Goal: Task Accomplishment & Management: Complete application form

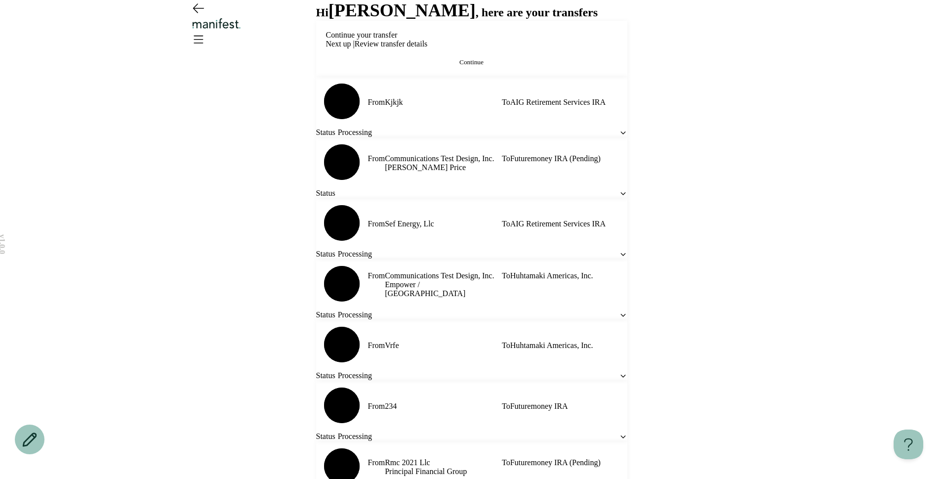
click at [462, 66] on span "Continue" at bounding box center [472, 61] width 24 height 7
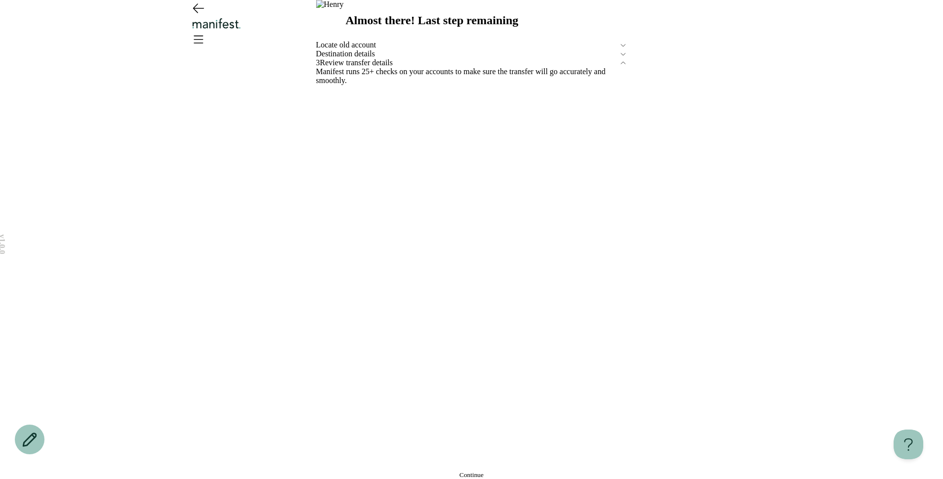
click at [403, 58] on span "Destination details" at bounding box center [467, 53] width 303 height 9
click at [327, 84] on span "Edit" at bounding box center [321, 79] width 11 height 7
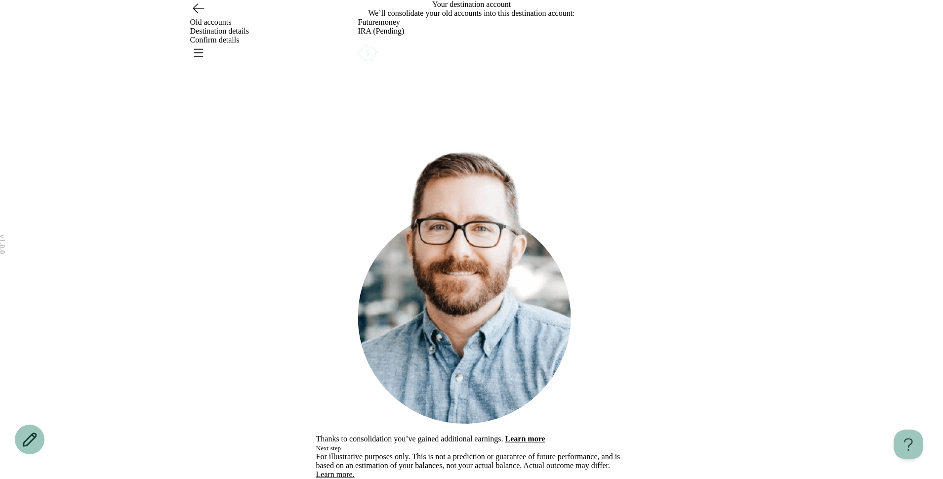
click at [358, 42] on icon "Account options" at bounding box center [358, 42] width 0 height 0
click at [391, 53] on button "Remove" at bounding box center [380, 49] width 22 height 8
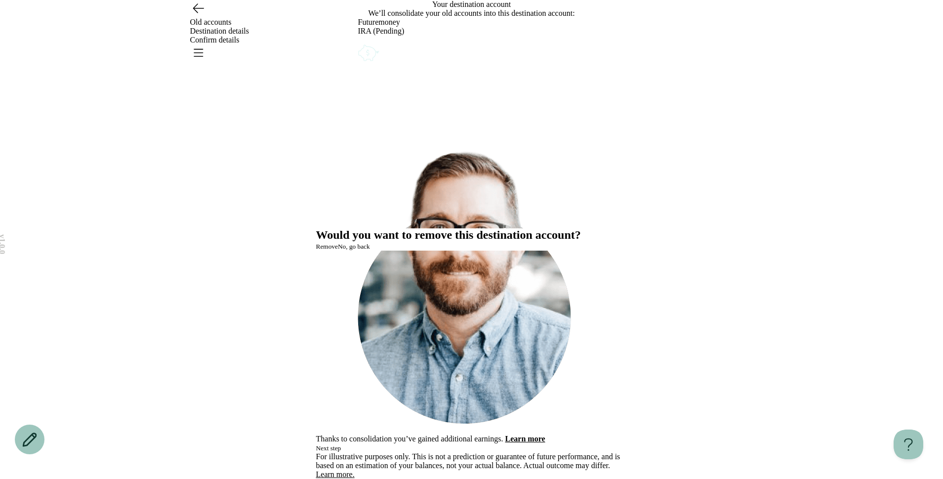
click at [338, 251] on button "Remove" at bounding box center [327, 247] width 22 height 8
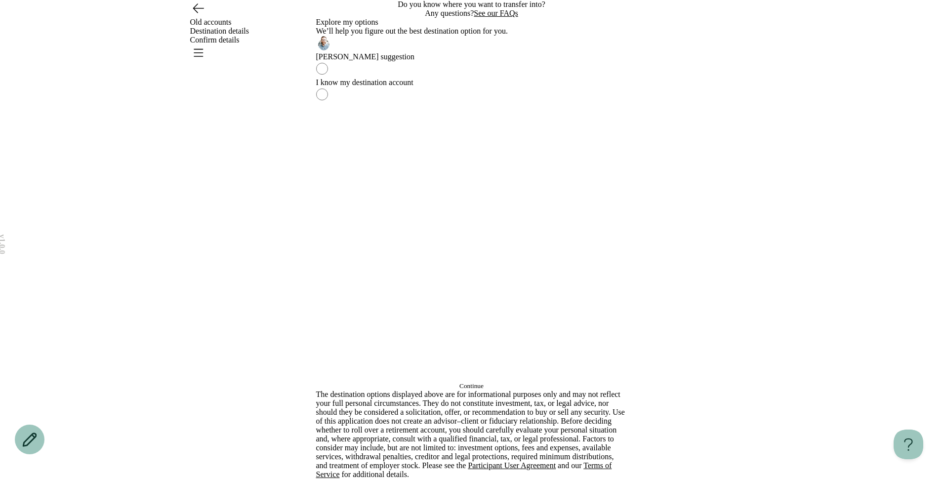
click at [468, 382] on button "Continue" at bounding box center [471, 386] width 311 height 8
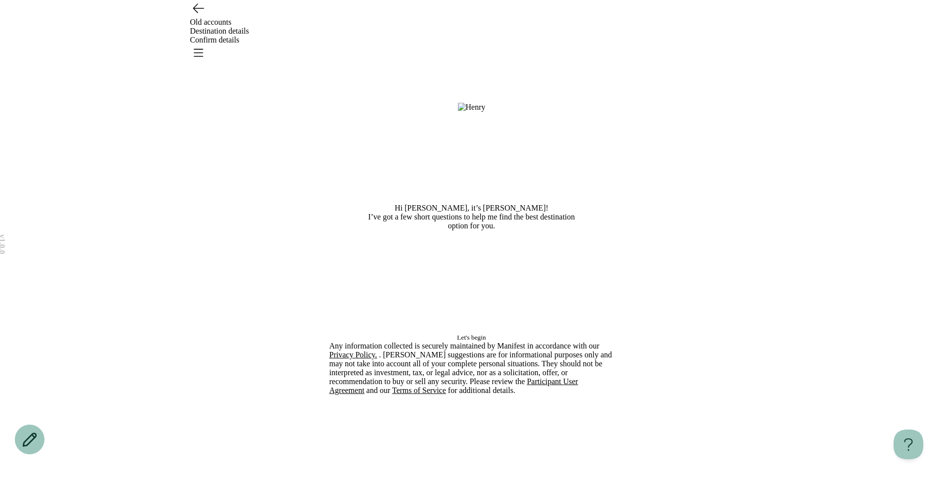
click at [474, 341] on span "Let's begin" at bounding box center [471, 337] width 29 height 7
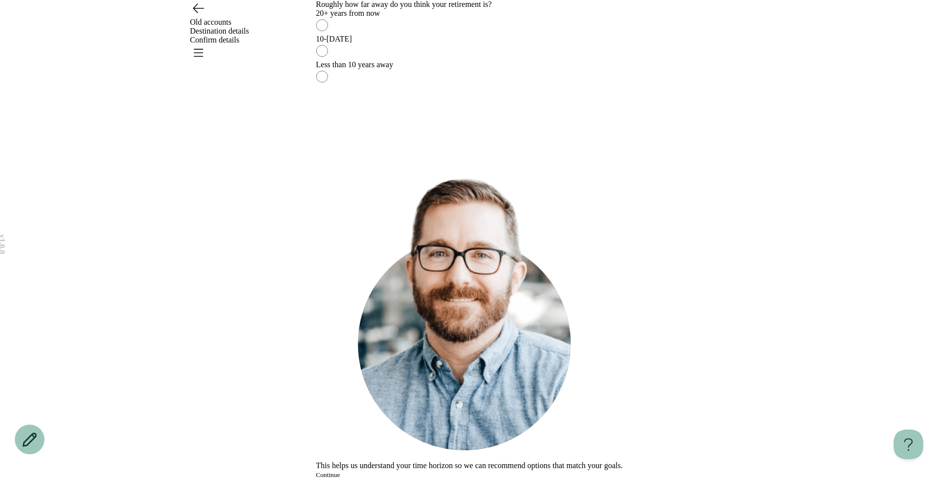
click at [510, 60] on label "10-20 years from now" at bounding box center [471, 48] width 311 height 26
click at [340, 471] on span "Continue" at bounding box center [328, 474] width 24 height 7
click at [549, 43] on div "No" at bounding box center [471, 39] width 311 height 9
click at [340, 471] on button "Continue" at bounding box center [328, 475] width 24 height 8
click at [488, 43] on div "I’d rather get help or set it to run automatically" at bounding box center [471, 39] width 311 height 9
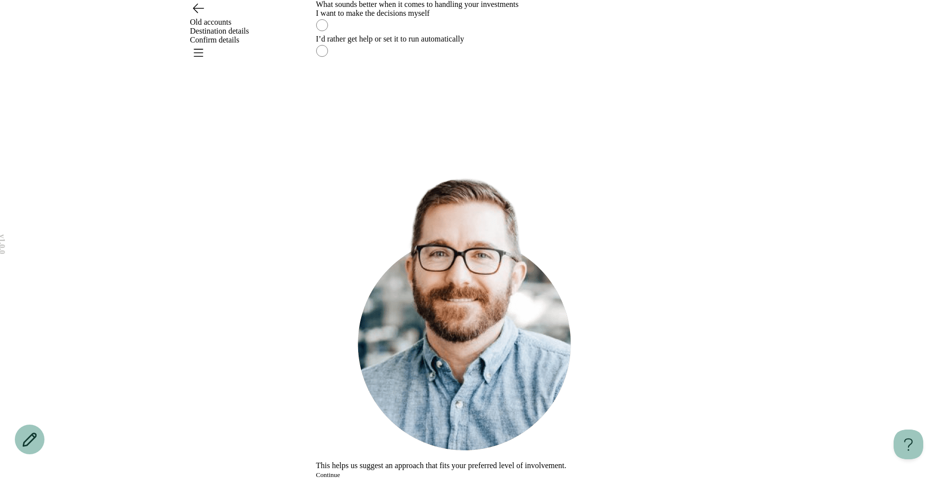
click at [340, 471] on button "Continue" at bounding box center [328, 475] width 24 height 8
click at [475, 60] on label "Not very — I’d rather have guidance" at bounding box center [471, 48] width 311 height 26
click at [340, 471] on button "Continue" at bounding box center [328, 475] width 24 height 8
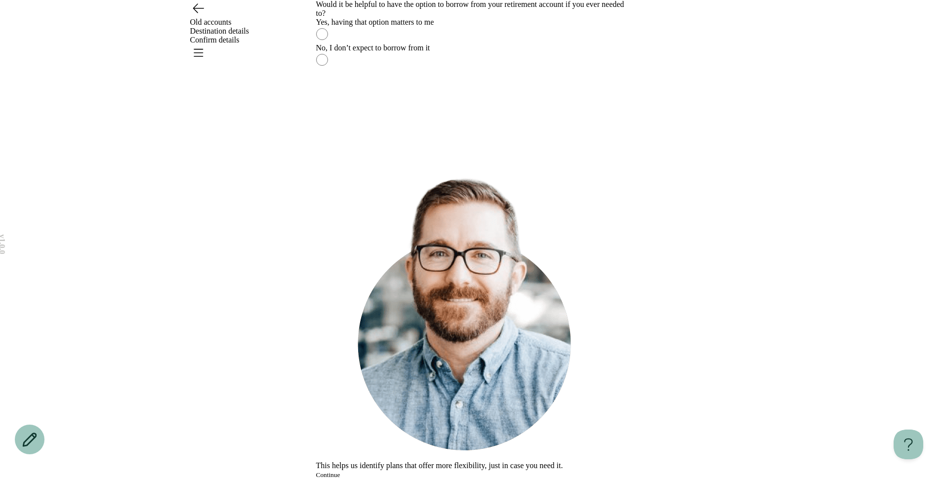
click at [510, 52] on div "No, I don’t expect to borrow from it" at bounding box center [471, 47] width 311 height 9
click at [340, 471] on button "Continue" at bounding box center [328, 475] width 24 height 8
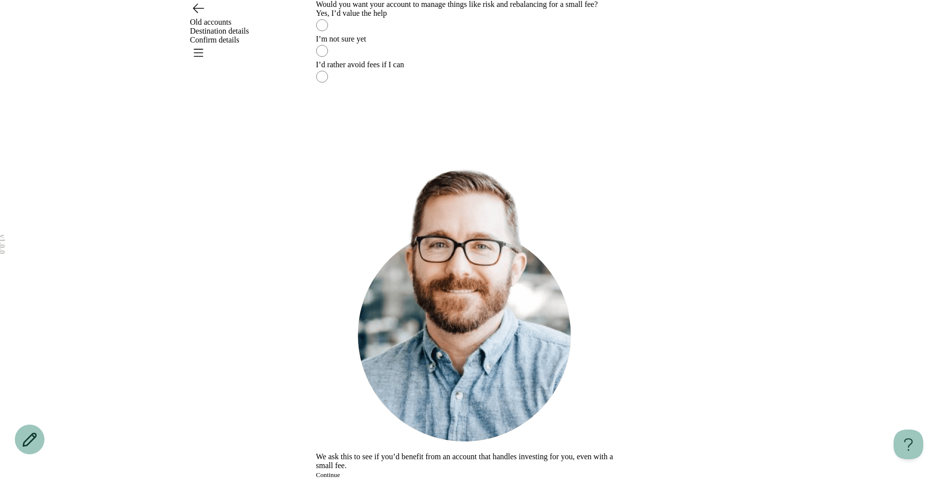
click at [459, 43] on div "I’m not sure yet" at bounding box center [471, 39] width 311 height 9
click at [340, 471] on button "Continue" at bounding box center [328, 475] width 24 height 8
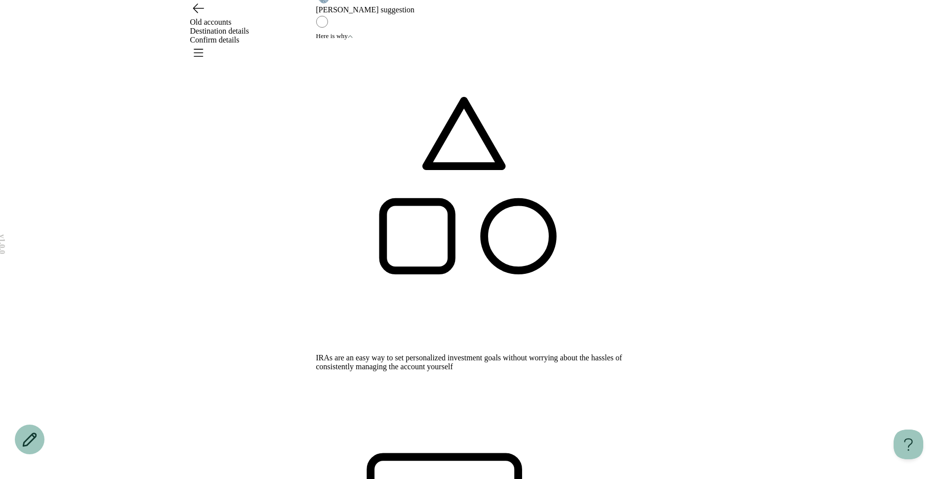
scroll to position [43, 0]
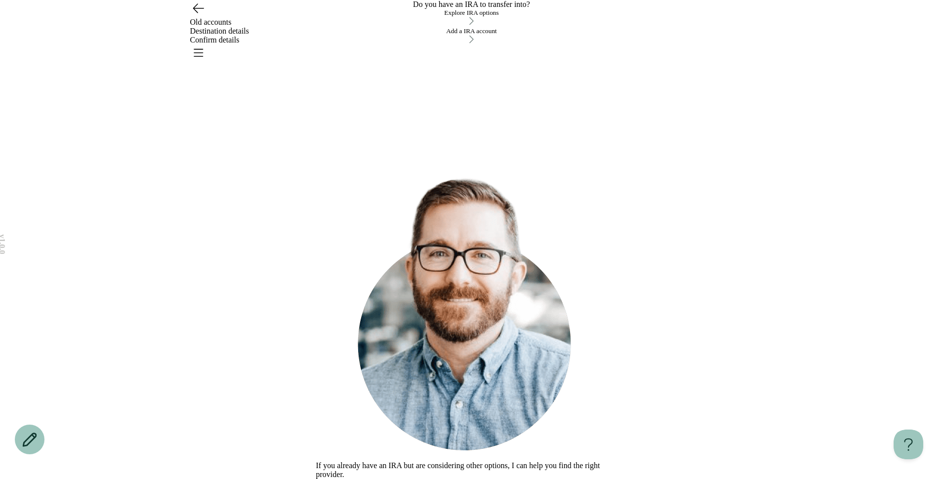
click at [493, 17] on div "Explore IRA options" at bounding box center [471, 13] width 311 height 8
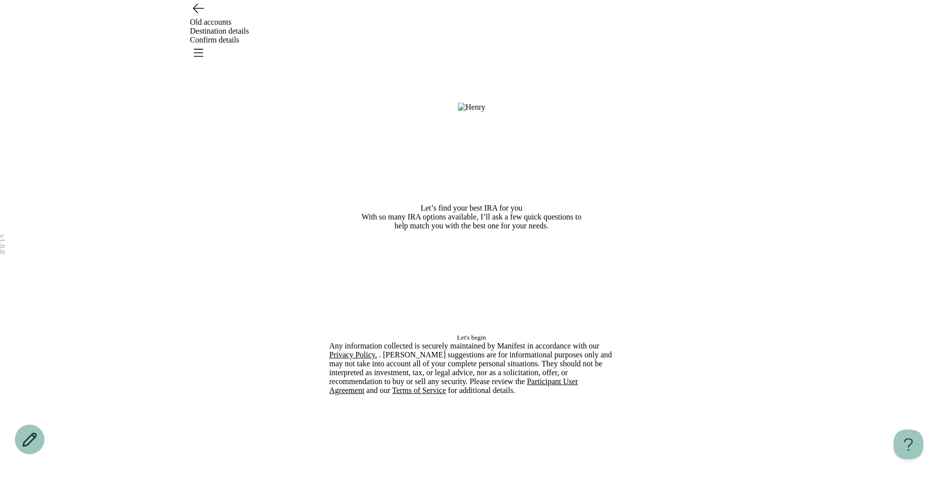
click at [471, 341] on span "Let's begin" at bounding box center [471, 337] width 29 height 7
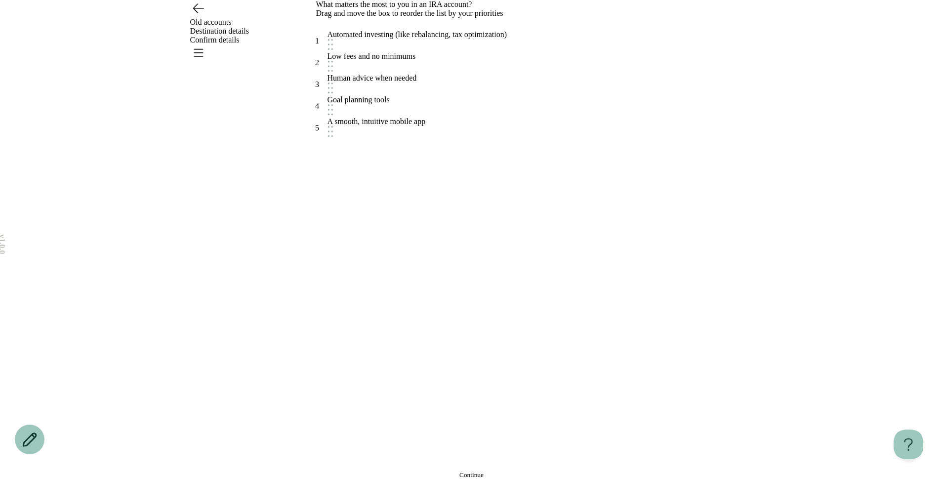
click at [484, 471] on button "Continue" at bounding box center [471, 475] width 311 height 8
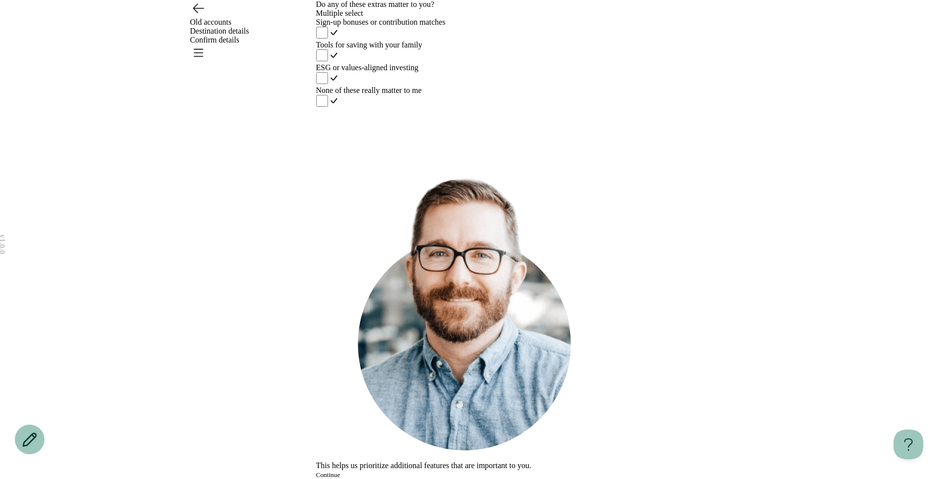
click at [450, 95] on div "None of these really matter to me" at bounding box center [471, 90] width 311 height 9
click at [340, 471] on button "Continue" at bounding box center [328, 475] width 24 height 8
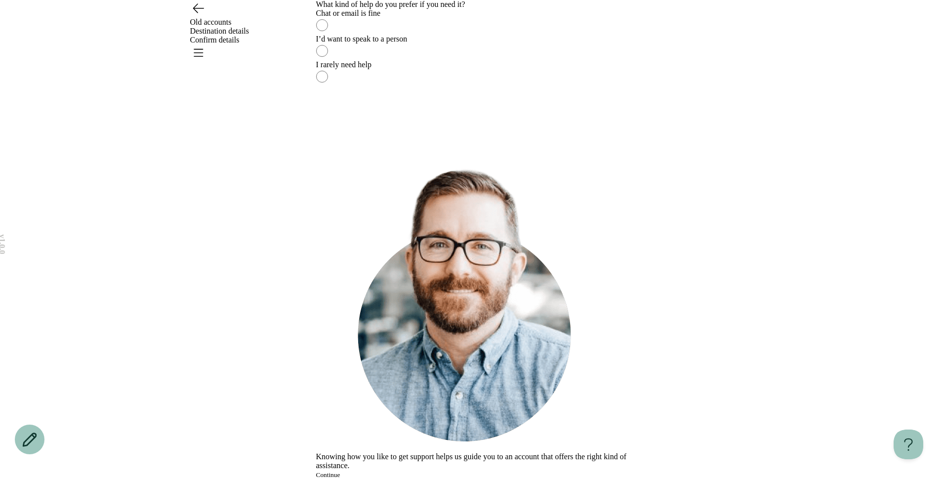
click at [199, 16] on icon "Go back" at bounding box center [198, 8] width 16 height 16
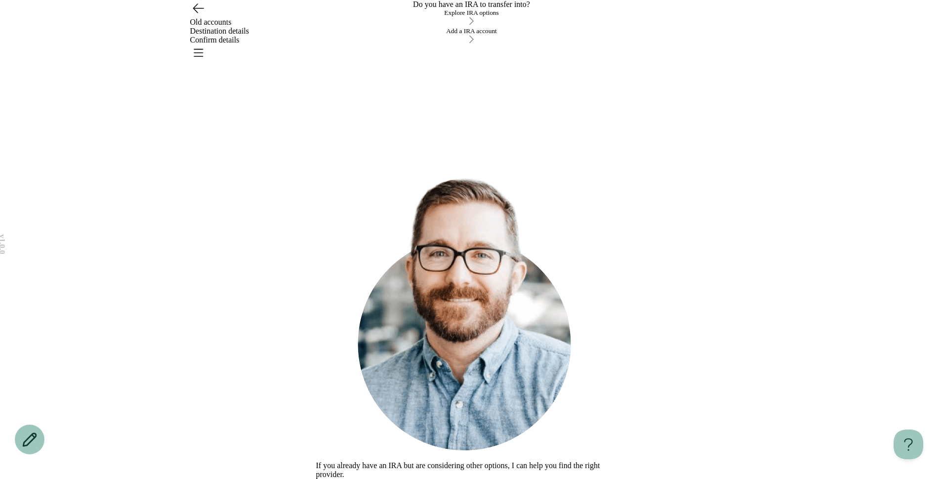
click at [380, 27] on button "Explore IRA options" at bounding box center [471, 18] width 311 height 18
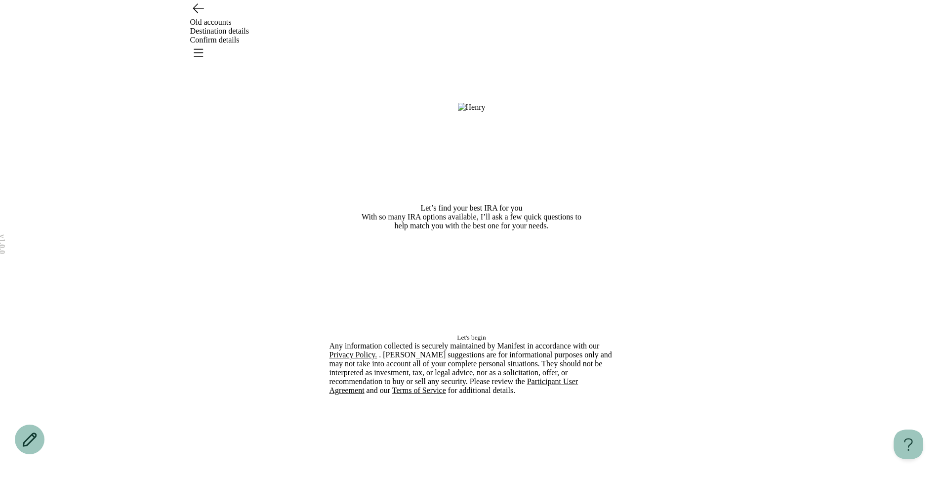
click at [457, 341] on span "Let's begin" at bounding box center [471, 337] width 29 height 7
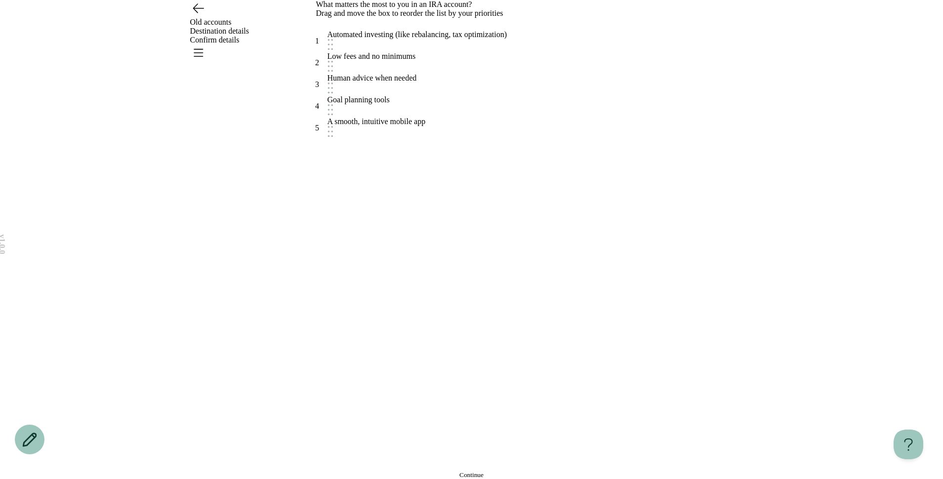
click at [445, 471] on button "Continue" at bounding box center [471, 475] width 311 height 8
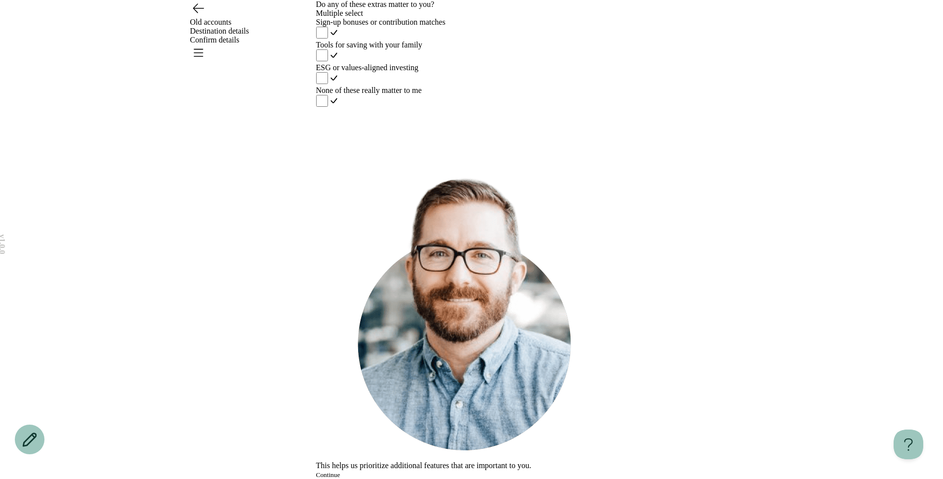
click at [191, 16] on icon "Go back" at bounding box center [198, 8] width 16 height 16
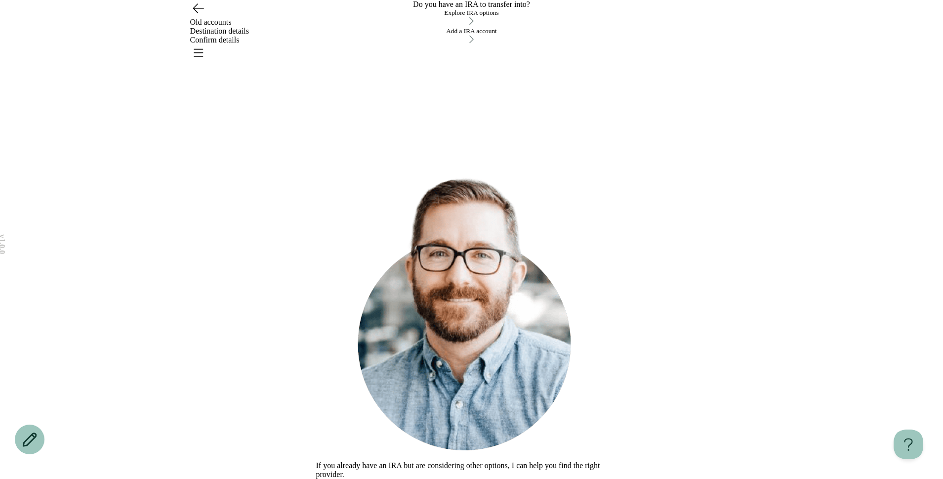
click at [191, 16] on icon "Go back" at bounding box center [198, 8] width 16 height 16
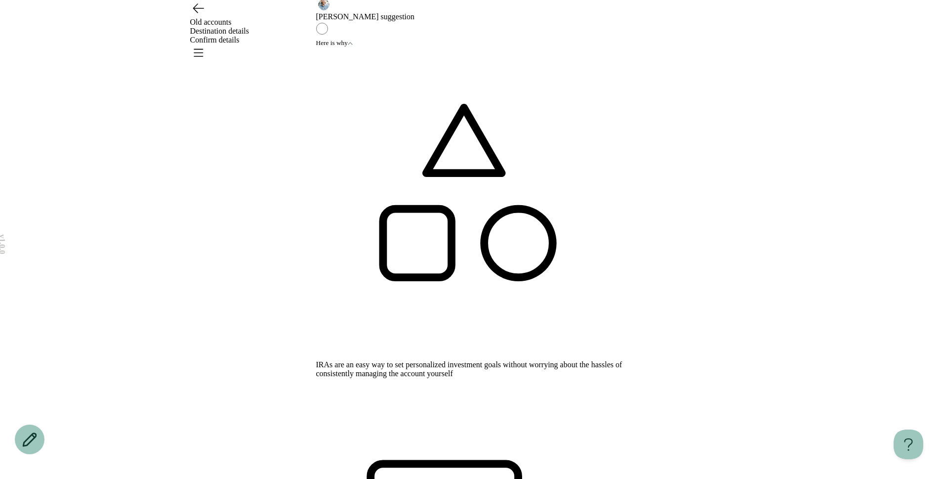
scroll to position [43, 0]
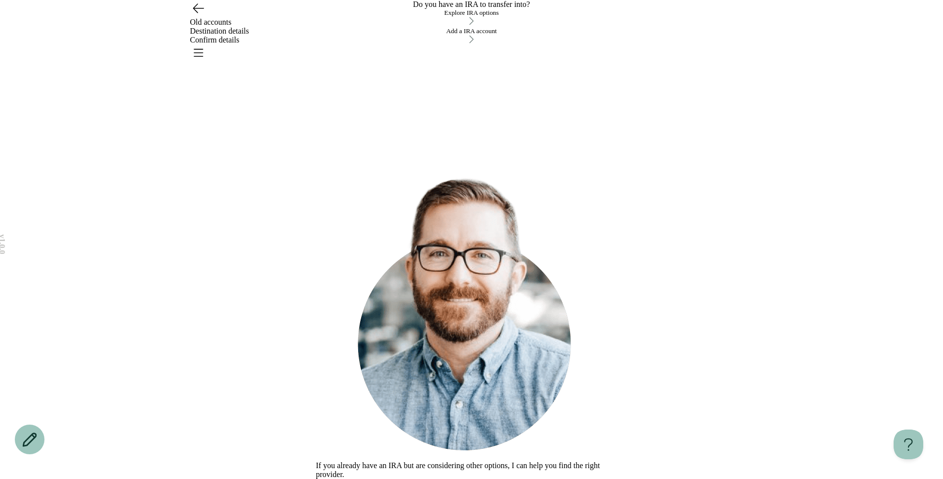
click at [482, 27] on button "Explore IRA options" at bounding box center [471, 18] width 311 height 18
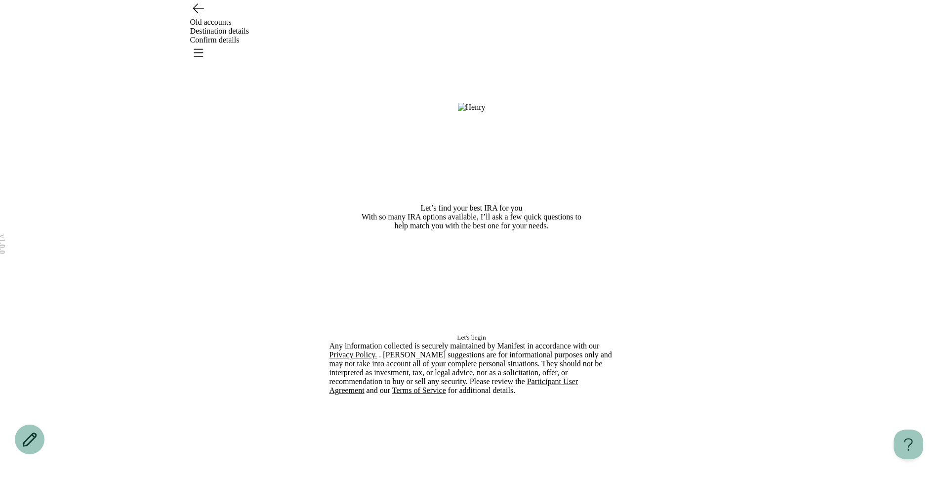
click at [407, 341] on button "Let's begin" at bounding box center [472, 338] width 285 height 8
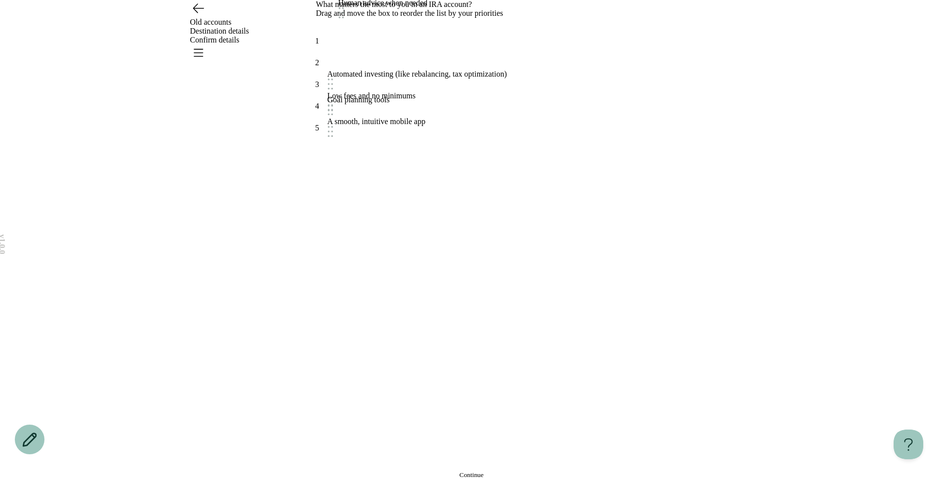
drag, startPoint x: 470, startPoint y: 235, endPoint x: 481, endPoint y: 160, distance: 76.4
click at [428, 7] on div "Human advice when needed" at bounding box center [382, 3] width 89 height 9
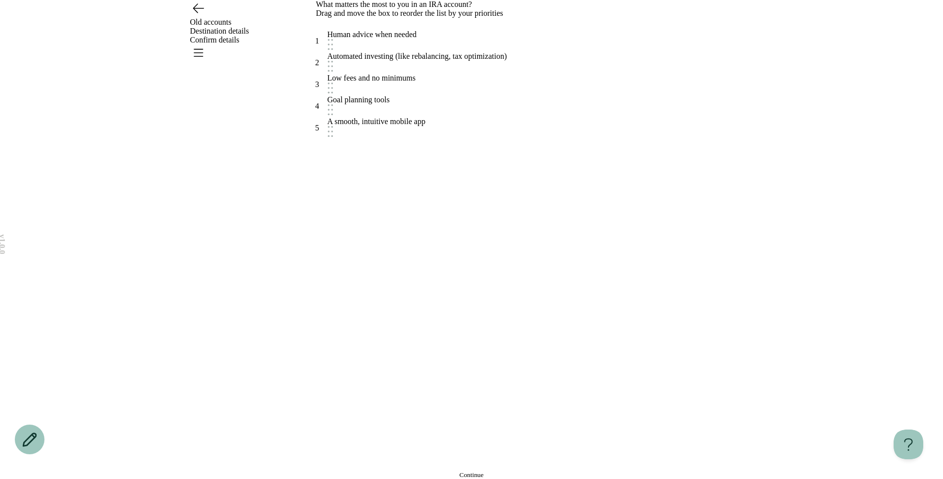
click at [395, 471] on button "Continue" at bounding box center [471, 475] width 311 height 8
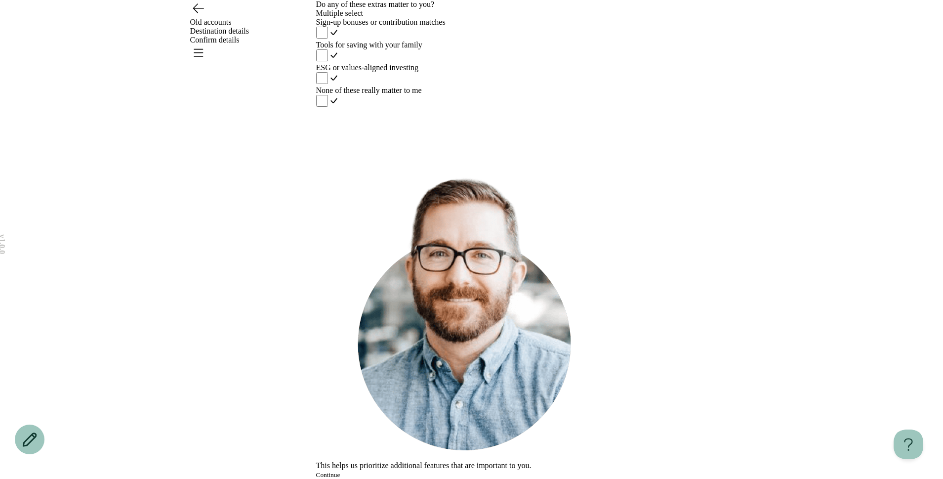
click at [484, 72] on div "ESG or values-aligned investing" at bounding box center [471, 67] width 311 height 9
click at [340, 471] on button "Continue" at bounding box center [328, 475] width 24 height 8
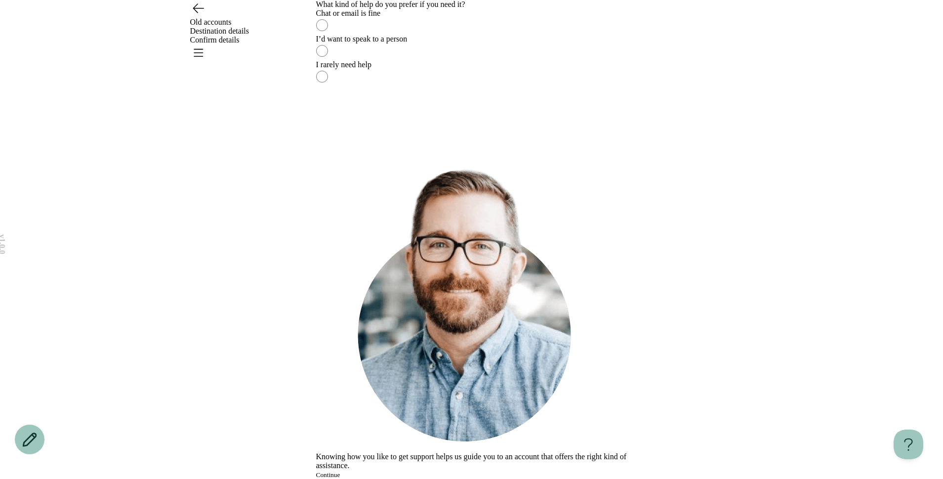
click at [449, 43] on div "I’d want to speak to a person" at bounding box center [471, 39] width 311 height 9
click at [340, 471] on button "Continue" at bounding box center [328, 475] width 24 height 8
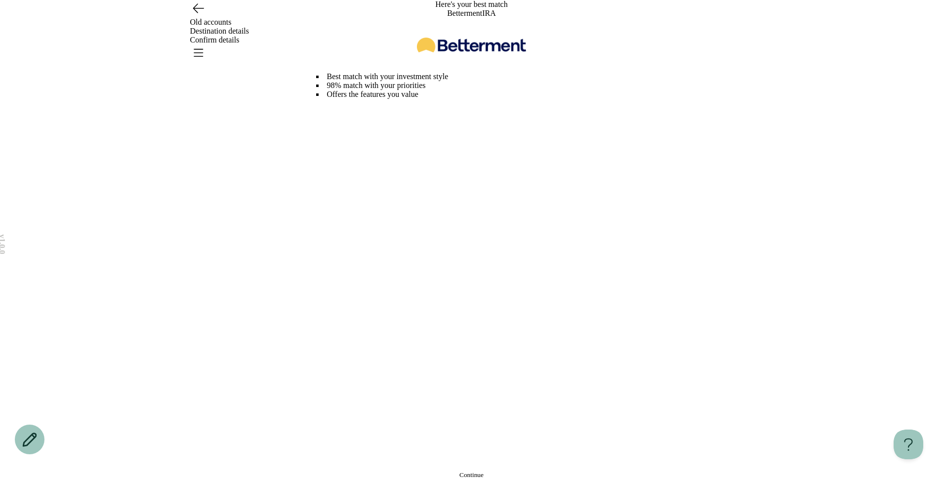
click at [480, 471] on span "Continue" at bounding box center [472, 474] width 24 height 7
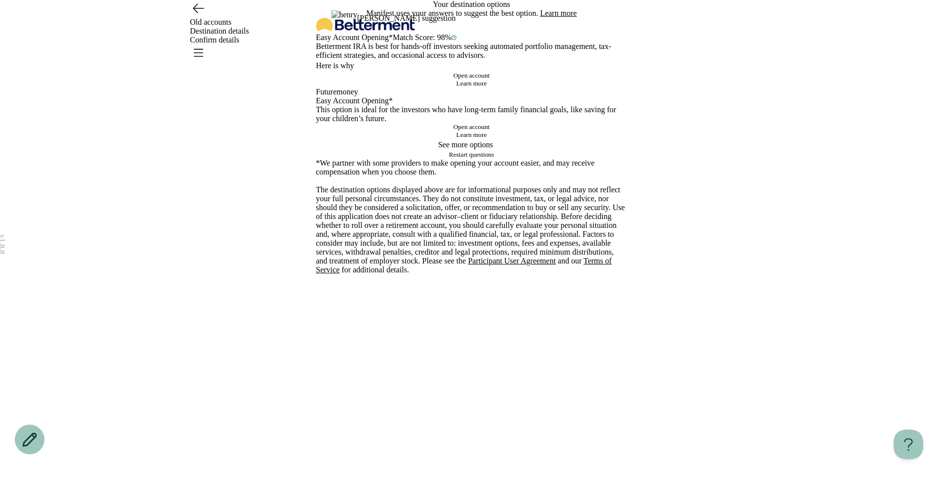
click at [569, 18] on button "Learn more" at bounding box center [558, 13] width 37 height 9
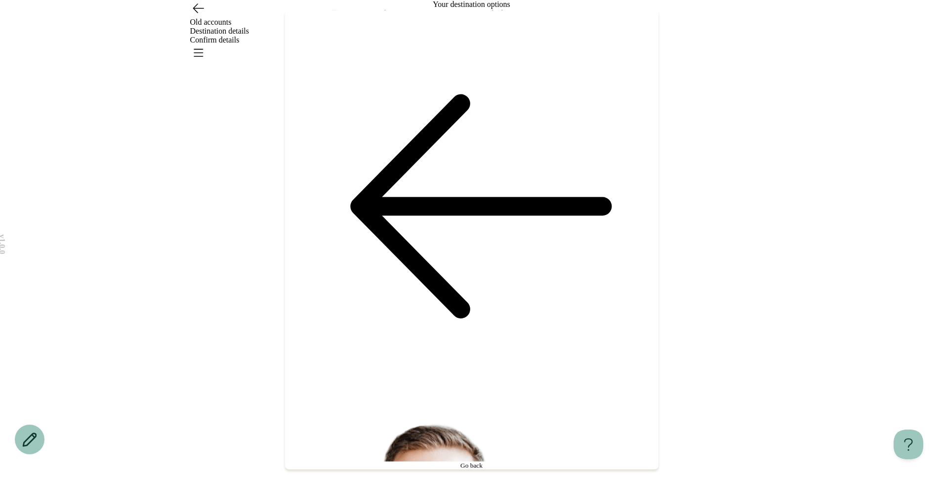
drag, startPoint x: 629, startPoint y: 271, endPoint x: 635, endPoint y: 271, distance: 5.9
click at [635, 408] on div "What’s our methodology? Manifest uses your answers to evaluate your current fin…" at bounding box center [472, 434] width 374 height 53
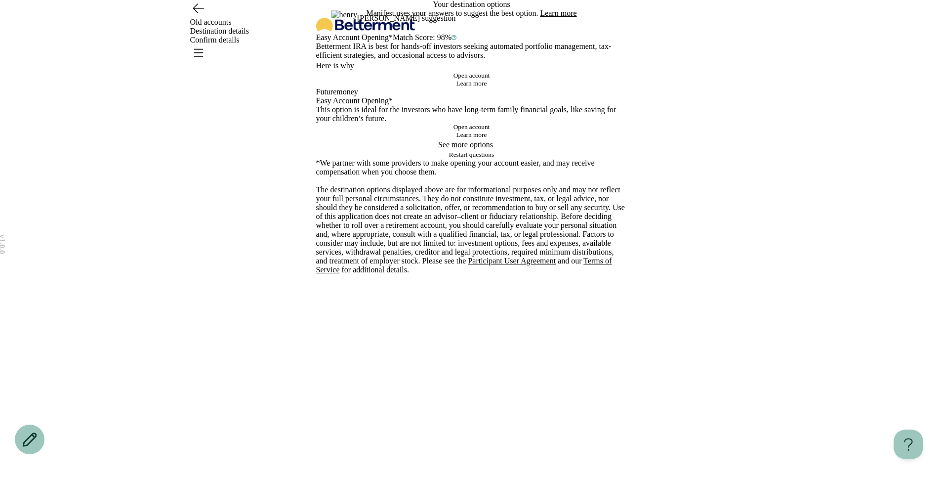
click at [579, 18] on p "Manifest uses your answers to suggest the best option. Learn more What’s our me…" at bounding box center [471, 13] width 311 height 9
click at [577, 18] on button "Learn more" at bounding box center [558, 13] width 37 height 9
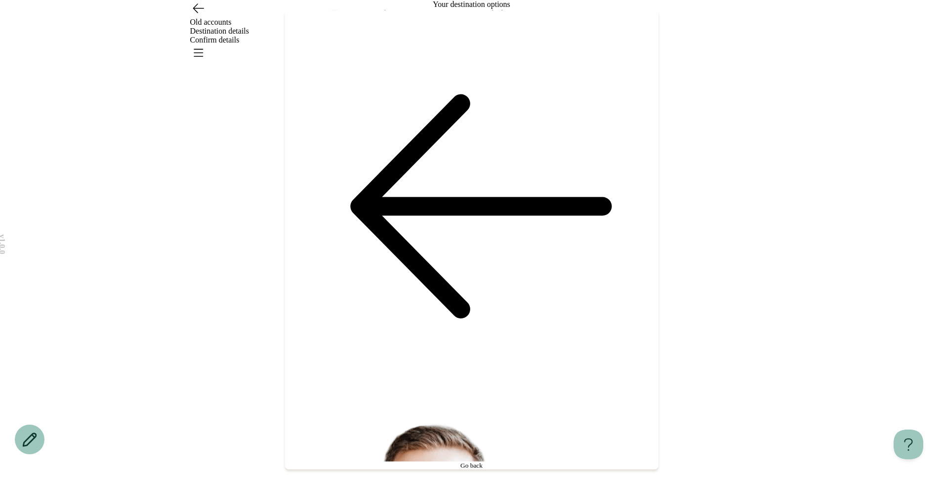
click at [206, 174] on div "What’s our methodology? Manifest uses your answers to evaluate your current fin…" at bounding box center [471, 239] width 943 height 479
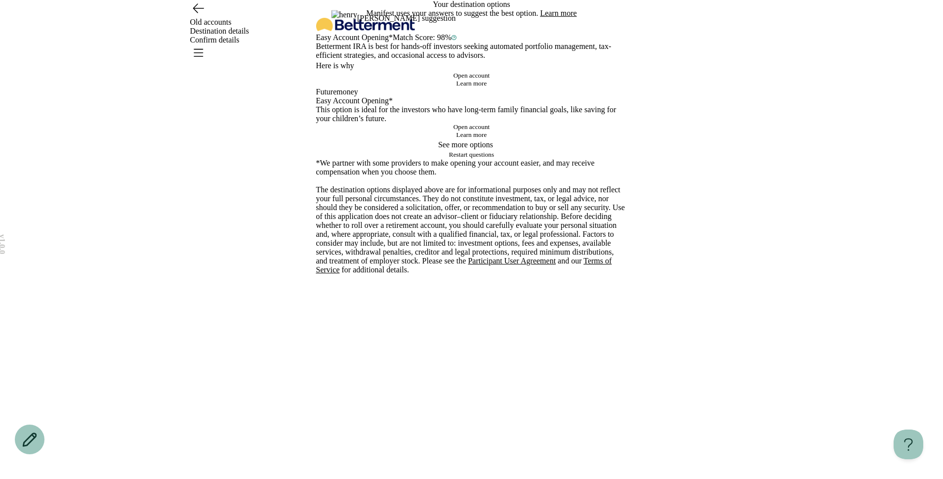
click at [457, 40] on icon "button" at bounding box center [454, 37] width 5 height 5
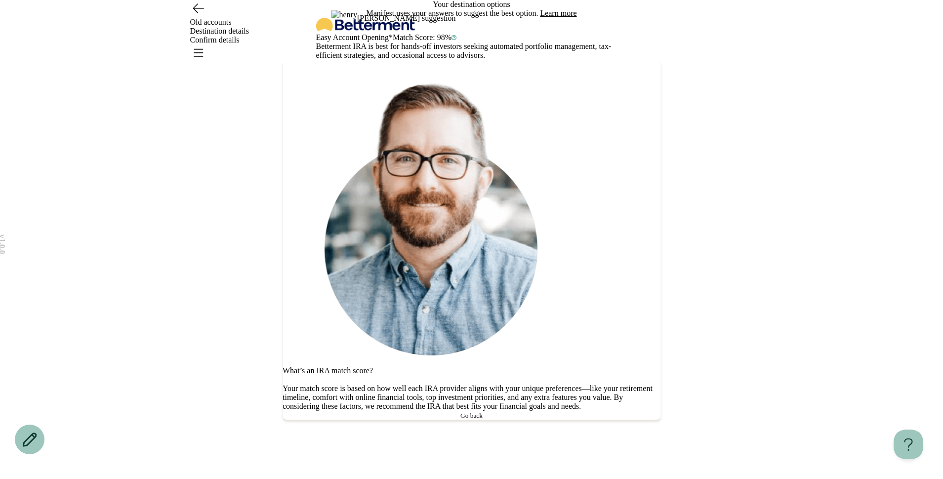
click at [291, 74] on icon at bounding box center [288, 70] width 6 height 5
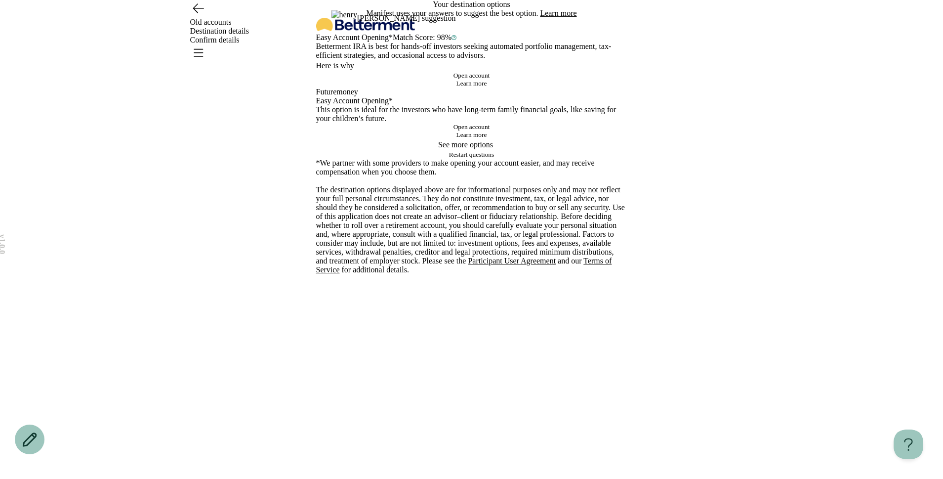
click at [346, 70] on span "Here is why" at bounding box center [335, 65] width 38 height 9
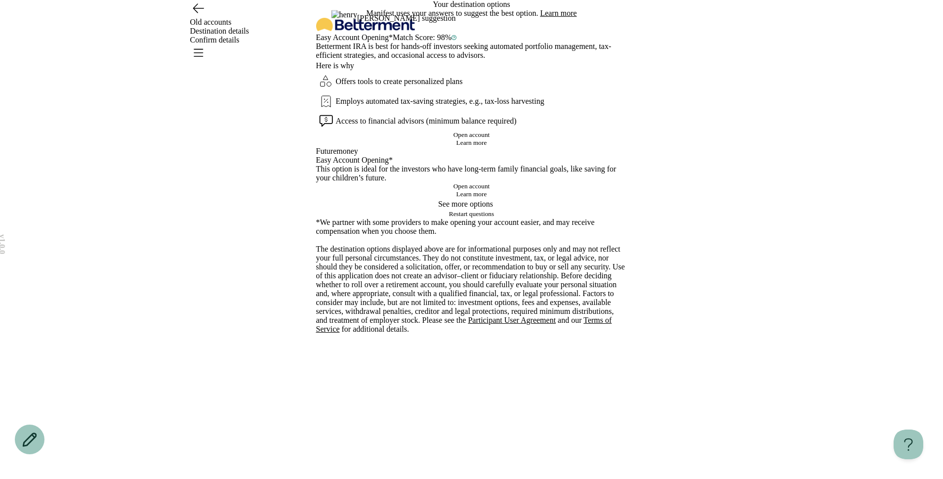
click at [346, 70] on span "Here is why" at bounding box center [335, 65] width 38 height 9
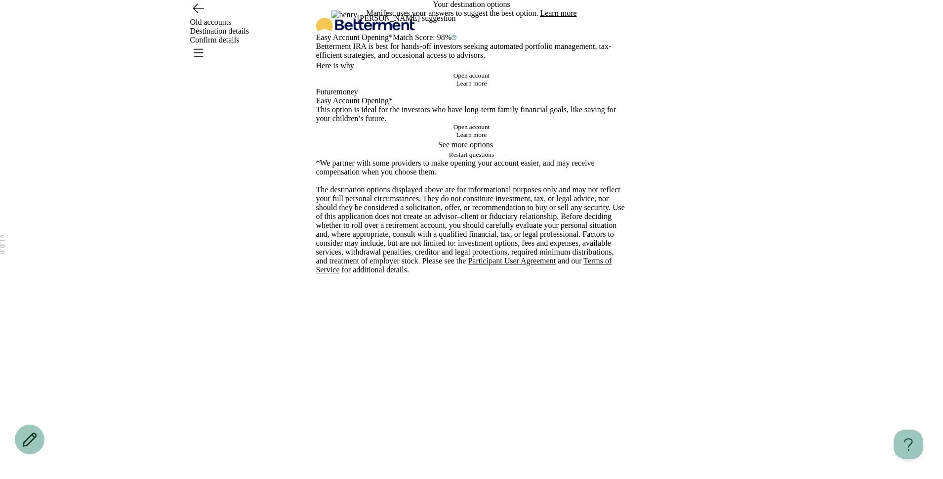
scroll to position [249, 0]
click at [490, 130] on span "Open account" at bounding box center [472, 126] width 37 height 7
click at [468, 139] on div "Futuremoney Easy Account Opening* This option is ideal for the investors who ha…" at bounding box center [471, 112] width 311 height 51
click at [465, 138] on span "Learn more" at bounding box center [472, 134] width 31 height 7
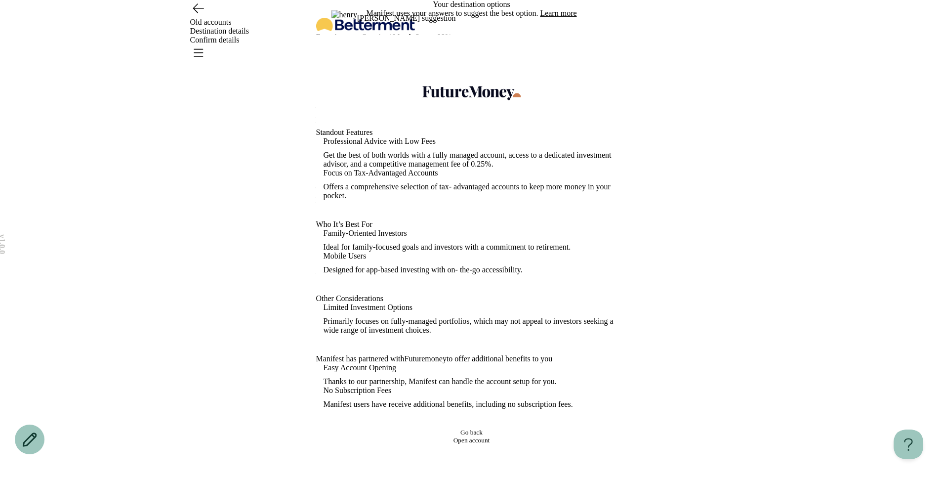
scroll to position [0, 0]
click at [316, 41] on icon at bounding box center [316, 41] width 0 height 0
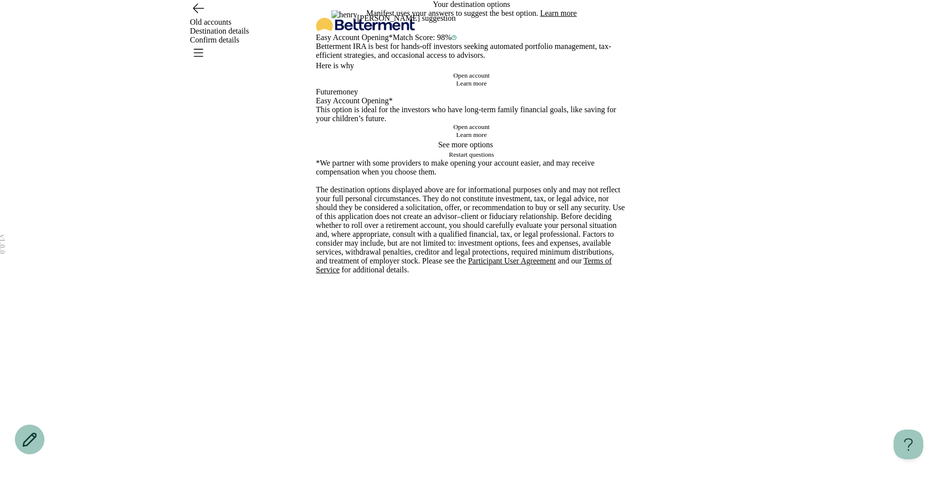
click at [424, 131] on button "Open account" at bounding box center [471, 127] width 311 height 8
click at [520, 131] on button "Open account" at bounding box center [471, 127] width 311 height 8
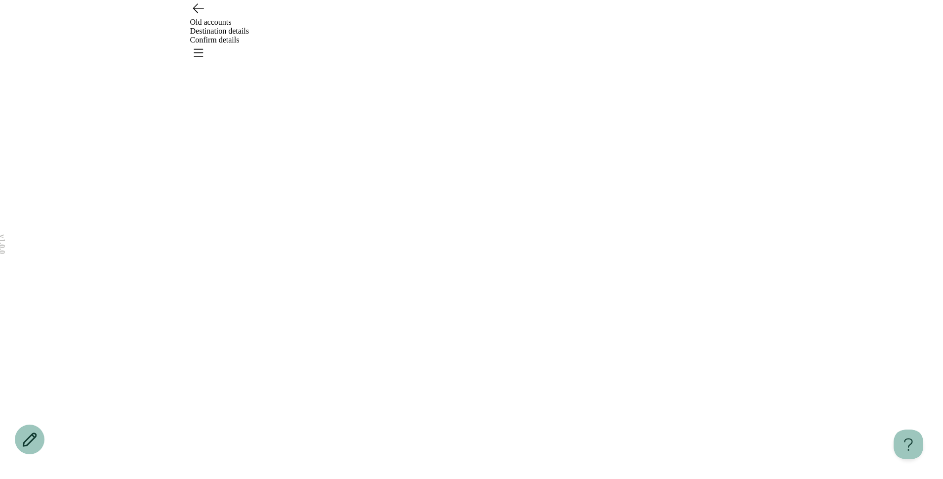
click at [200, 16] on icon "Go back" at bounding box center [198, 8] width 16 height 16
click at [206, 44] on icon "Open menu" at bounding box center [198, 52] width 16 height 16
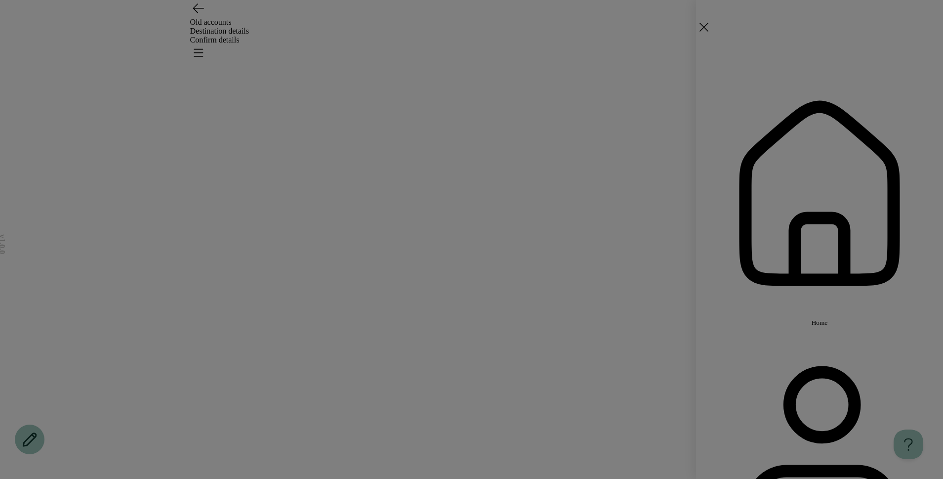
click at [812, 319] on span "Home" at bounding box center [820, 322] width 16 height 7
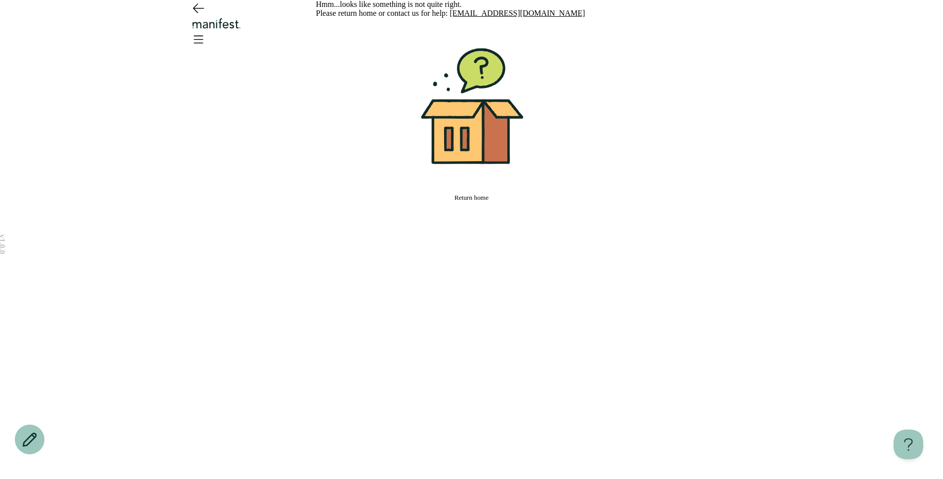
click at [477, 201] on span "Return home" at bounding box center [472, 197] width 34 height 7
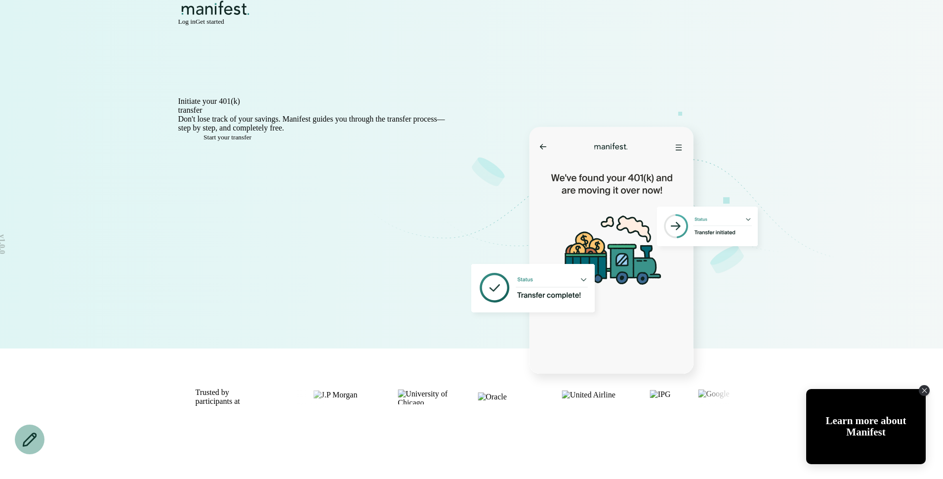
click at [196, 23] on span "Log in" at bounding box center [186, 21] width 17 height 7
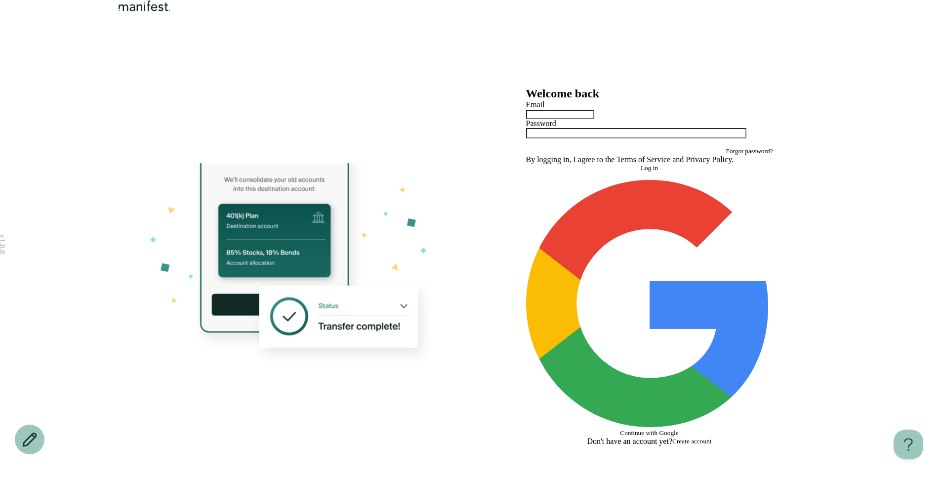
click at [570, 119] on input "text" at bounding box center [560, 114] width 68 height 9
type input "**********"
click at [526, 164] on button "Log in" at bounding box center [649, 168] width 247 height 8
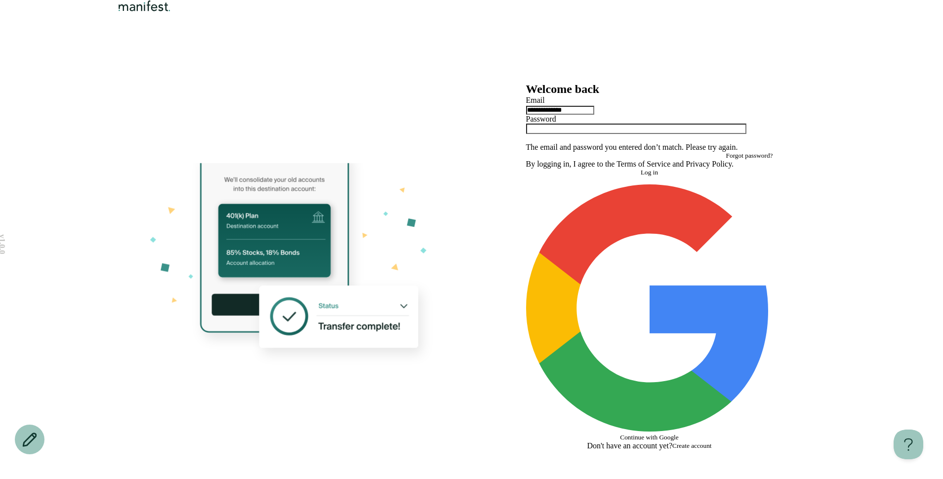
click at [572, 176] on button "Log in" at bounding box center [649, 172] width 247 height 8
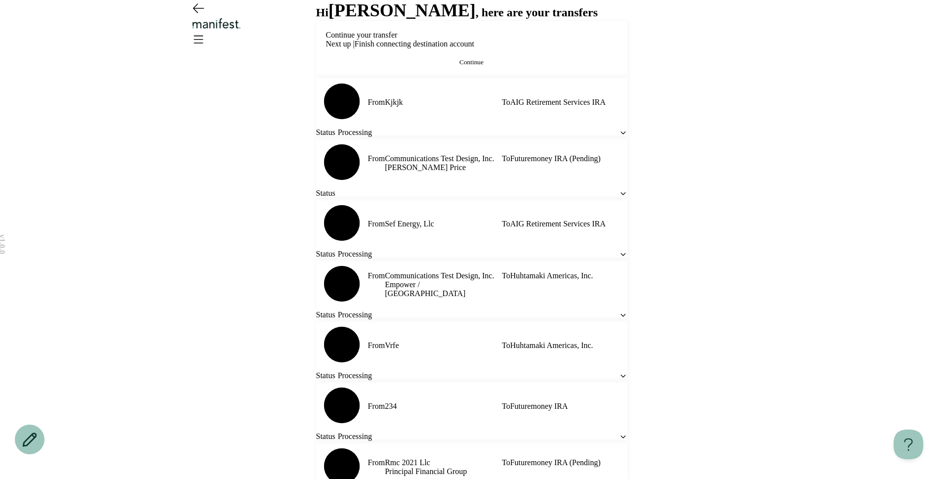
click at [516, 66] on button "Continue" at bounding box center [472, 62] width 292 height 8
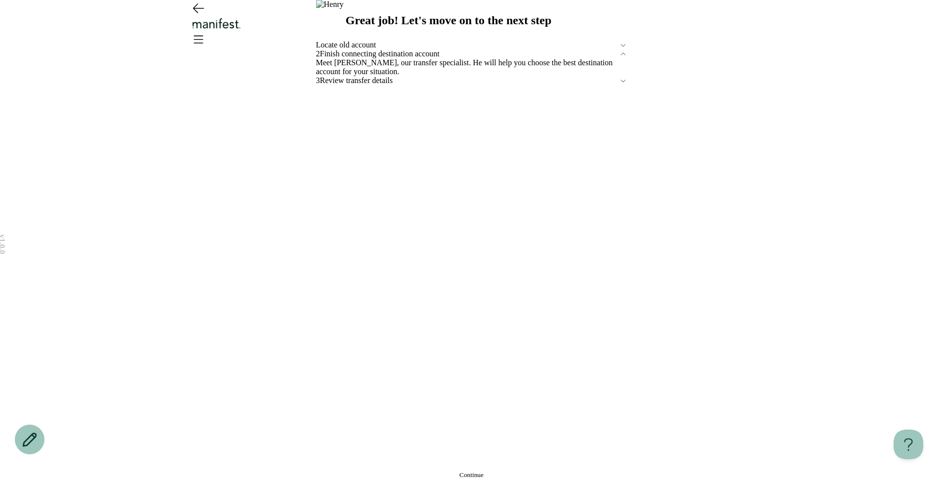
click at [492, 76] on div "Meet Henry, our transfer specialist. He will help you choose the best destinati…" at bounding box center [471, 67] width 311 height 18
click at [459, 58] on span "Finish connecting destination account" at bounding box center [469, 53] width 299 height 9
click at [457, 58] on span "Finish connecting destination account" at bounding box center [469, 53] width 299 height 9
click at [393, 76] on div "Meet Henry, our transfer specialist. He will help you choose the best destinati…" at bounding box center [471, 67] width 311 height 18
click at [466, 471] on button "Continue" at bounding box center [471, 475] width 311 height 8
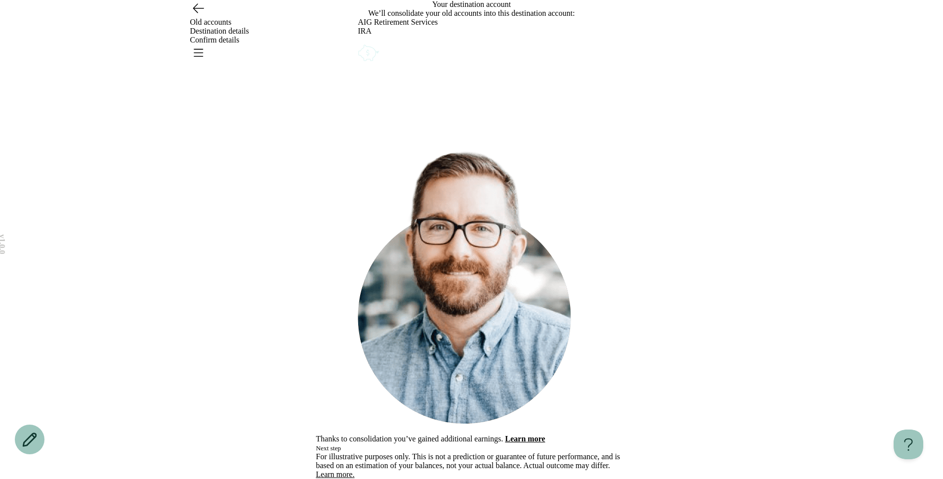
click at [358, 42] on icon "Account options" at bounding box center [358, 42] width 0 height 0
click at [391, 53] on button "Remove" at bounding box center [380, 49] width 22 height 8
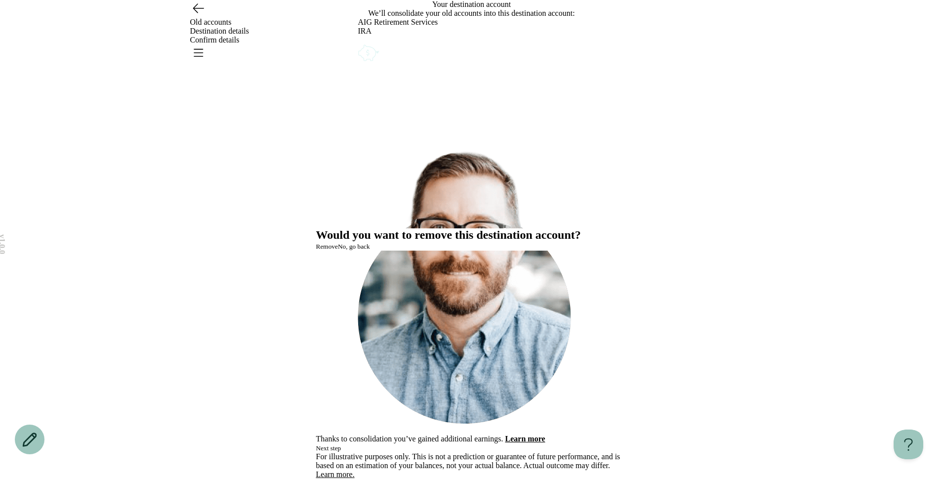
click at [338, 251] on button "Remove" at bounding box center [327, 247] width 22 height 8
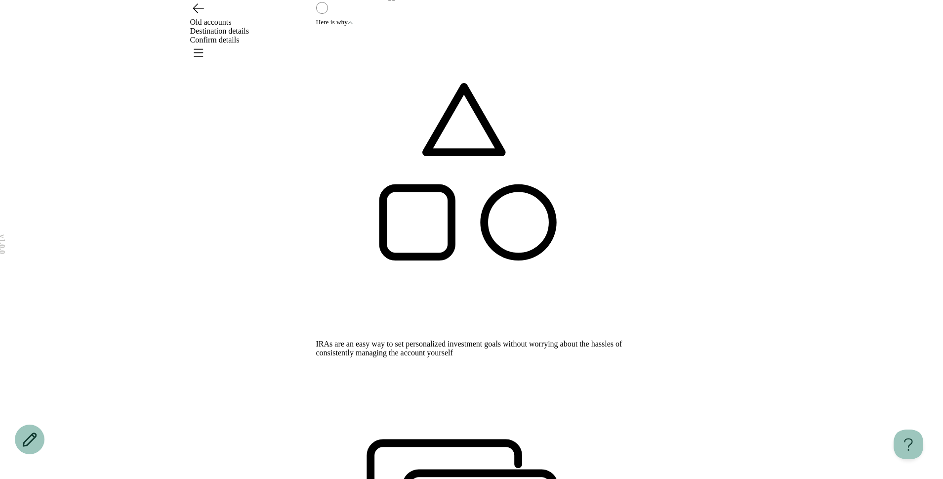
scroll to position [66, 0]
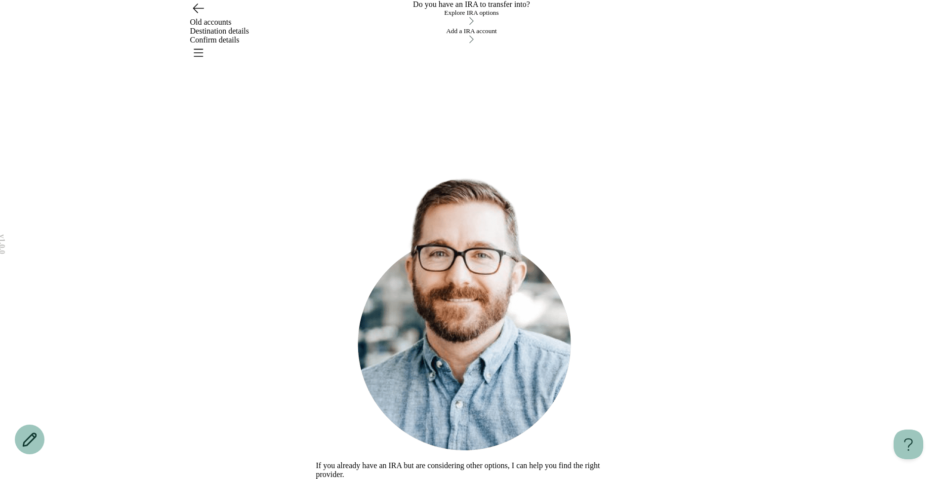
click at [442, 27] on button "Explore IRA options" at bounding box center [471, 18] width 311 height 18
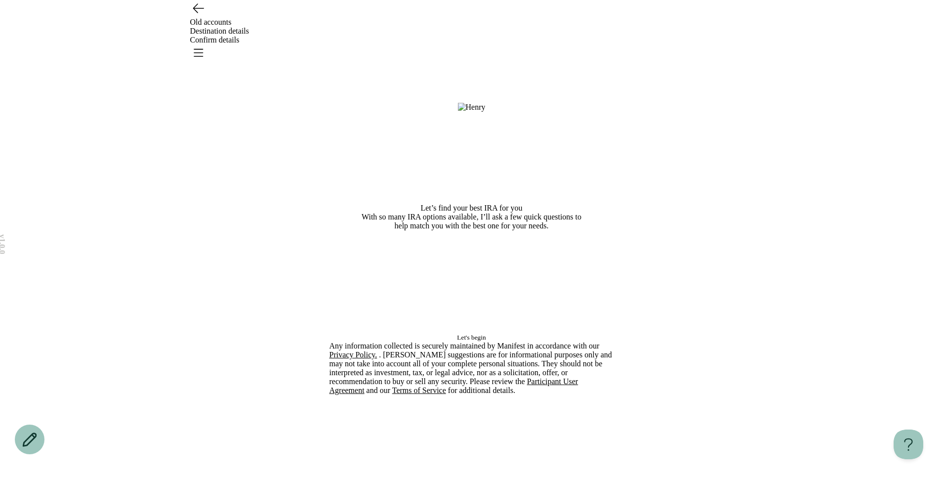
click at [460, 341] on span "Let's begin" at bounding box center [471, 337] width 29 height 7
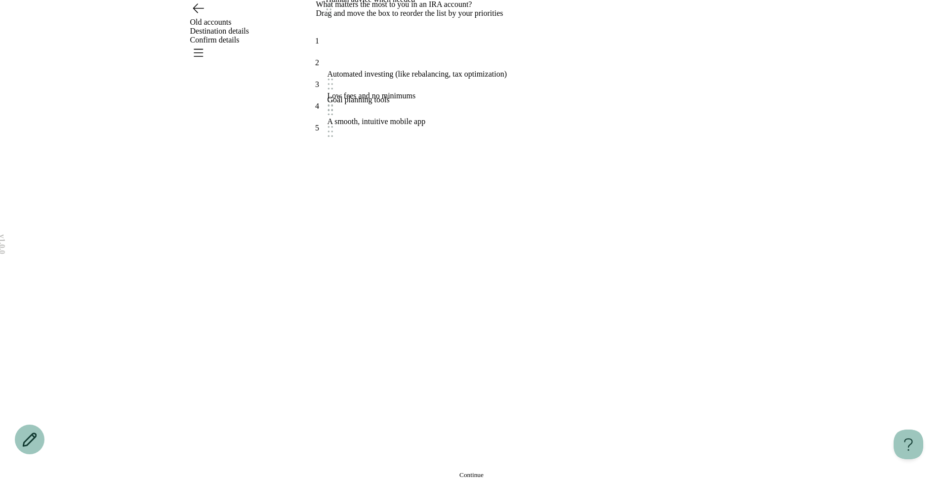
drag, startPoint x: 416, startPoint y: 233, endPoint x: 414, endPoint y: 154, distance: 79.1
click at [414, 4] on div "Human advice when needed" at bounding box center [370, -1] width 89 height 9
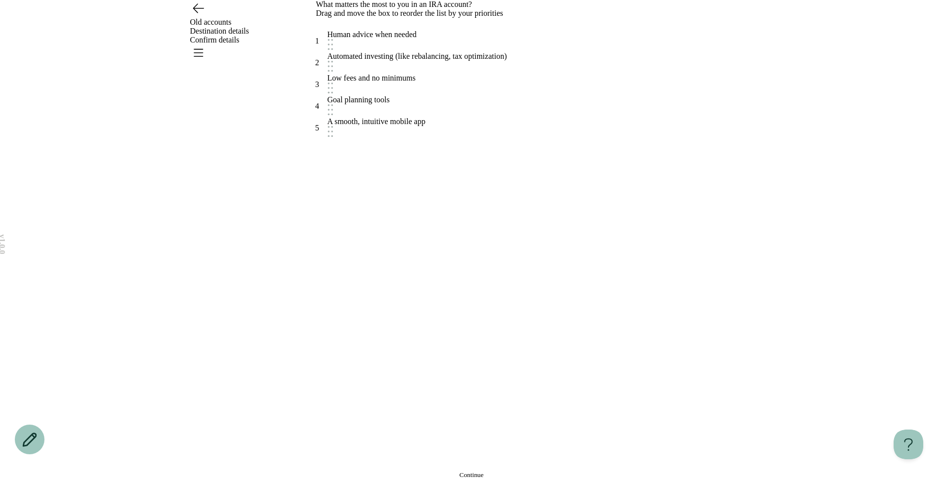
click at [419, 471] on button "Continue" at bounding box center [471, 475] width 311 height 8
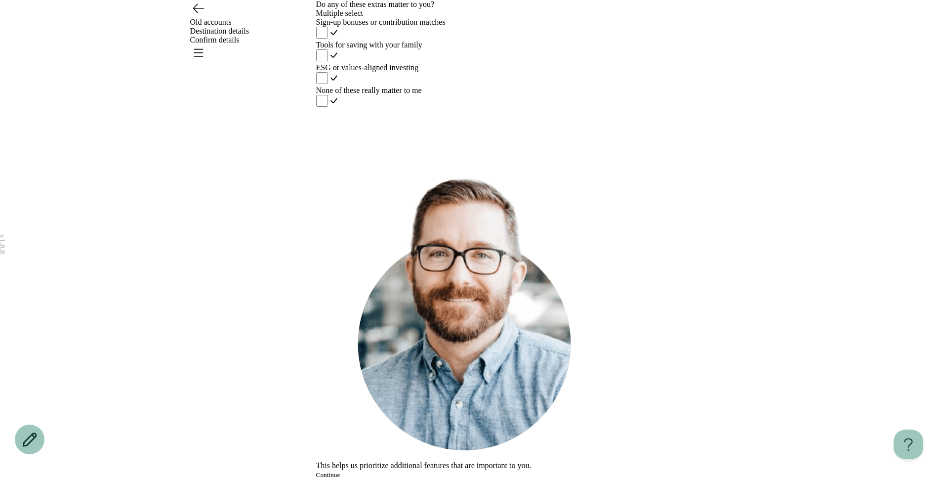
click at [424, 72] on div "ESG or values-aligned investing" at bounding box center [471, 67] width 311 height 9
click at [340, 471] on button "Continue" at bounding box center [328, 475] width 24 height 8
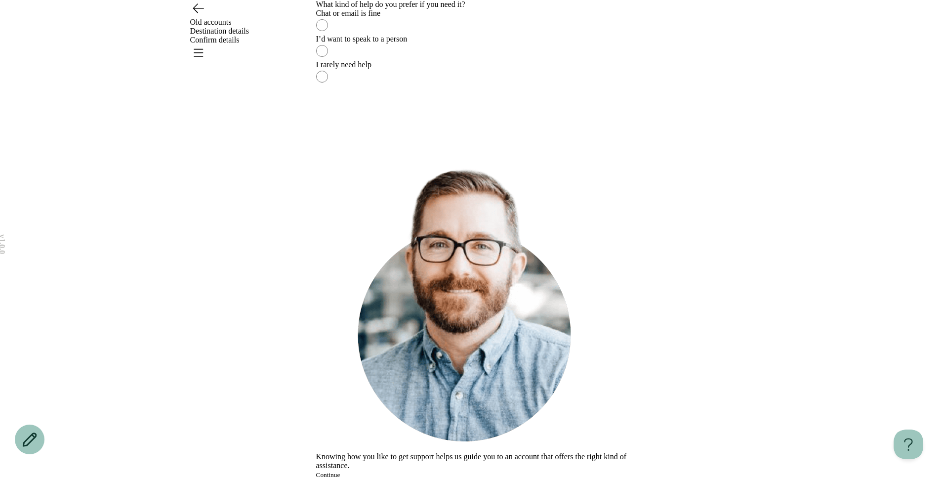
click at [340, 471] on button "Continue" at bounding box center [328, 475] width 24 height 8
click at [416, 69] on div "I rarely need help" at bounding box center [471, 64] width 311 height 9
click at [340, 471] on button "Continue" at bounding box center [328, 475] width 24 height 8
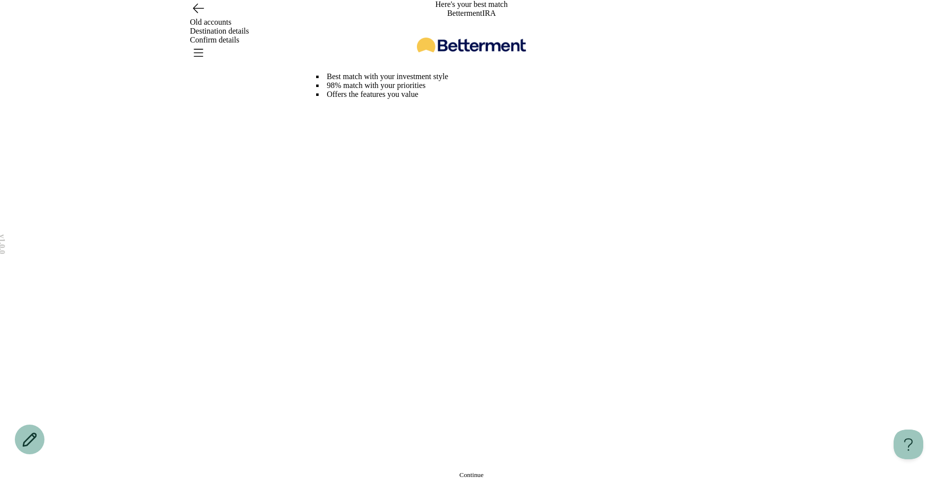
click at [429, 471] on button "Continue" at bounding box center [471, 475] width 311 height 8
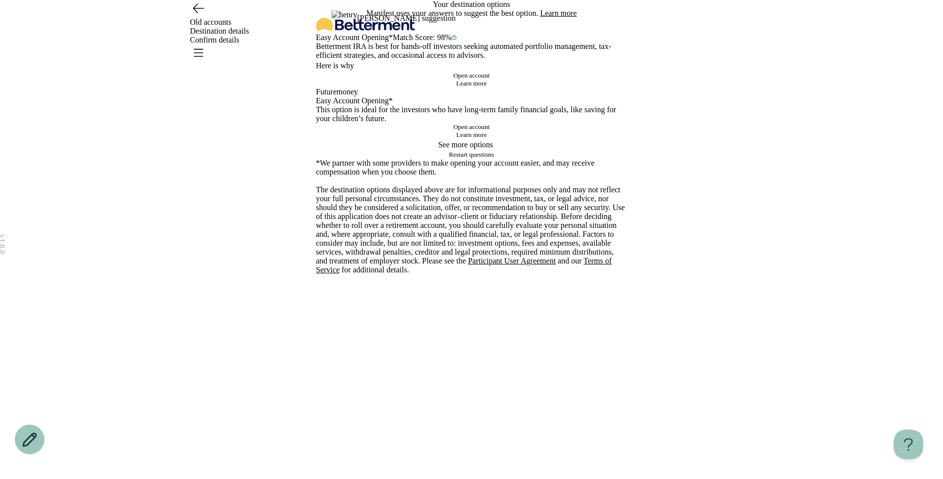
scroll to position [63, 0]
click at [421, 131] on button "Open account" at bounding box center [471, 127] width 311 height 8
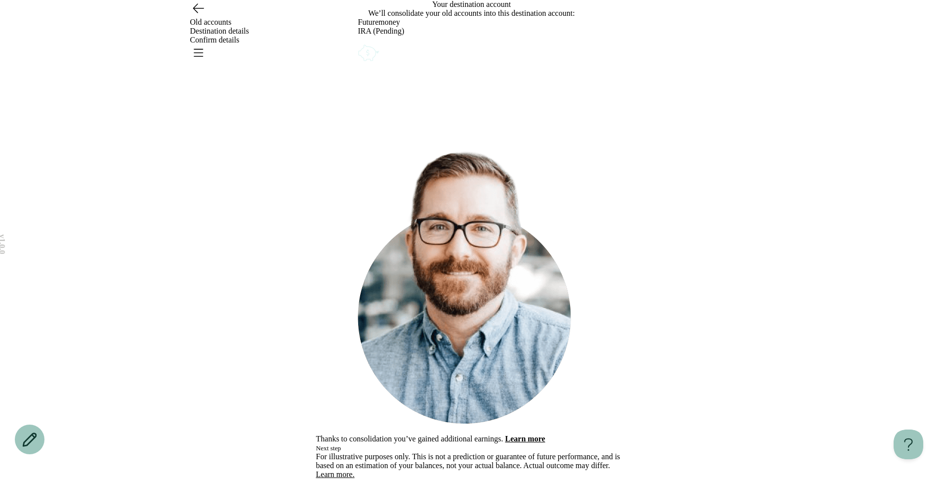
click at [341, 444] on button "Next step" at bounding box center [328, 448] width 25 height 8
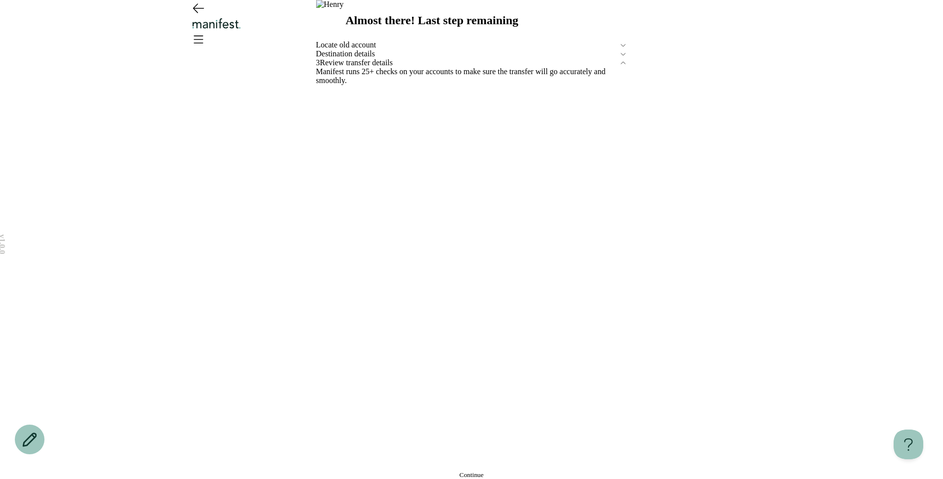
click at [450, 471] on button "Continue" at bounding box center [471, 475] width 311 height 8
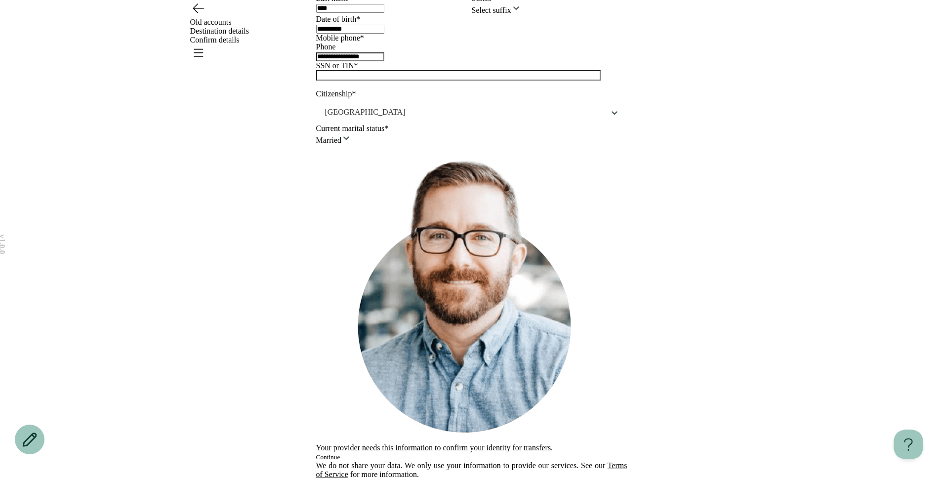
click at [340, 453] on button "Continue" at bounding box center [328, 457] width 24 height 8
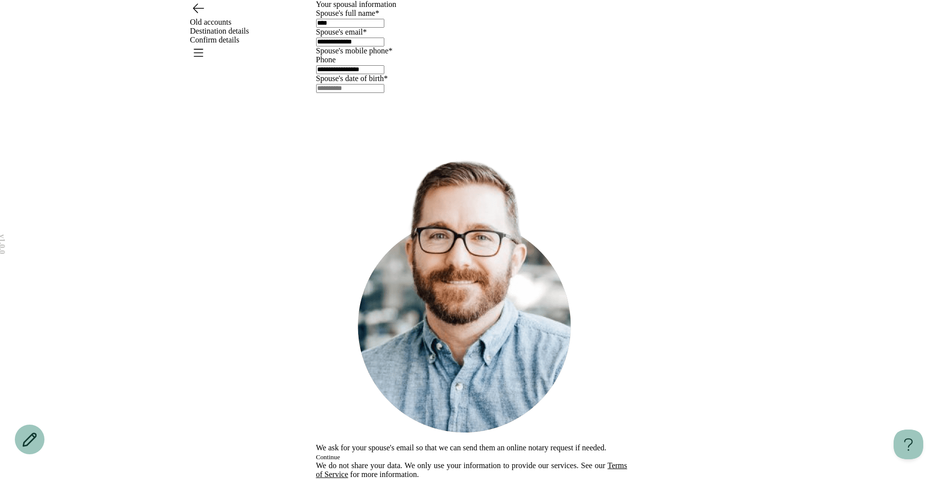
click at [340, 453] on button "Continue" at bounding box center [328, 457] width 24 height 8
click at [347, 93] on input "text" at bounding box center [350, 88] width 68 height 9
type input "**********"
click at [340, 453] on button "Continue" at bounding box center [328, 457] width 24 height 8
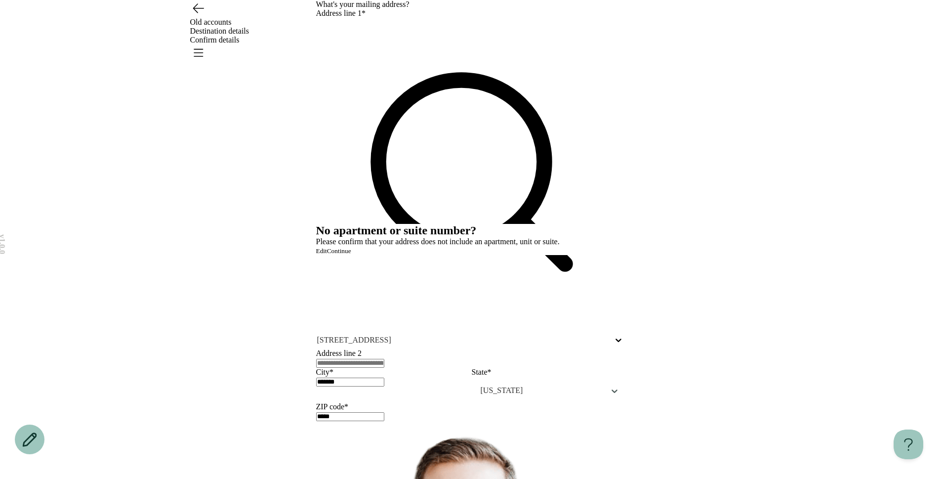
click at [351, 255] on button "Continue" at bounding box center [339, 251] width 24 height 8
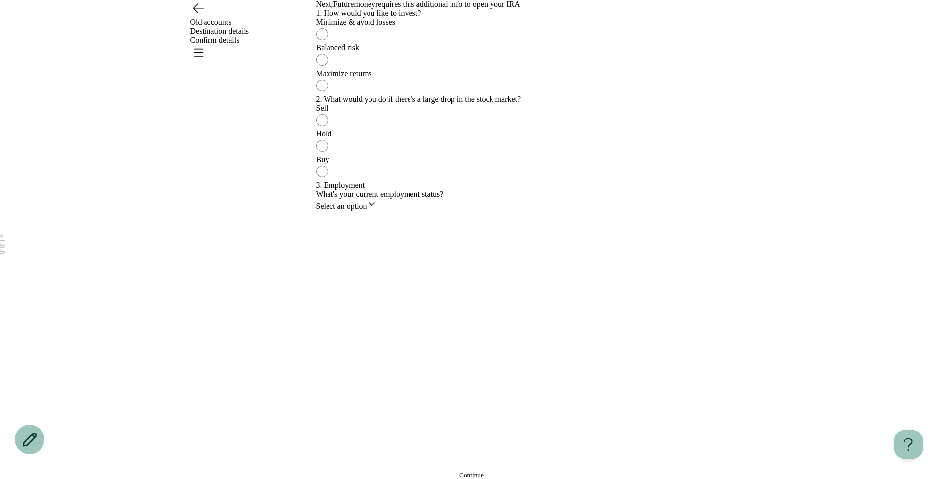
click at [499, 78] on div "Maximize returns" at bounding box center [471, 73] width 311 height 9
click at [499, 181] on div "Sell Hold Buy" at bounding box center [471, 142] width 311 height 77
click at [492, 138] on div "Hold" at bounding box center [471, 133] width 311 height 9
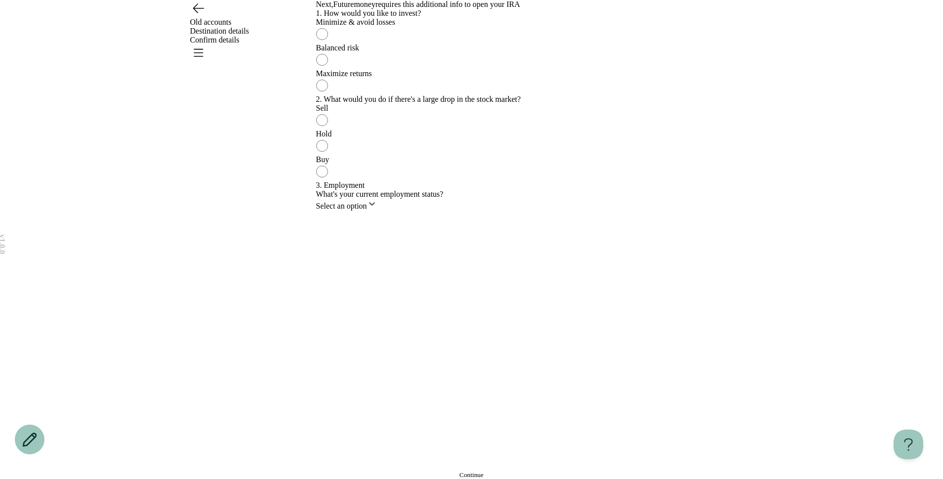
click at [406, 379] on html "v 1.0.0 Old accounts Destination details Confirm details Next, Futuremoney requ…" at bounding box center [471, 239] width 943 height 479
click at [369, 471] on button "Continue" at bounding box center [471, 475] width 311 height 8
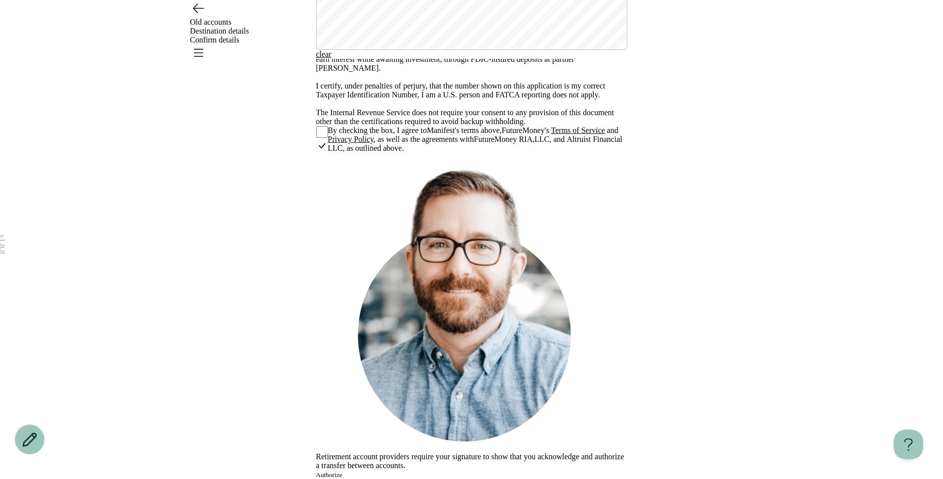
scroll to position [308, 0]
click at [342, 471] on button "Authorize" at bounding box center [329, 475] width 26 height 8
click at [206, 44] on icon "Open menu" at bounding box center [198, 52] width 16 height 16
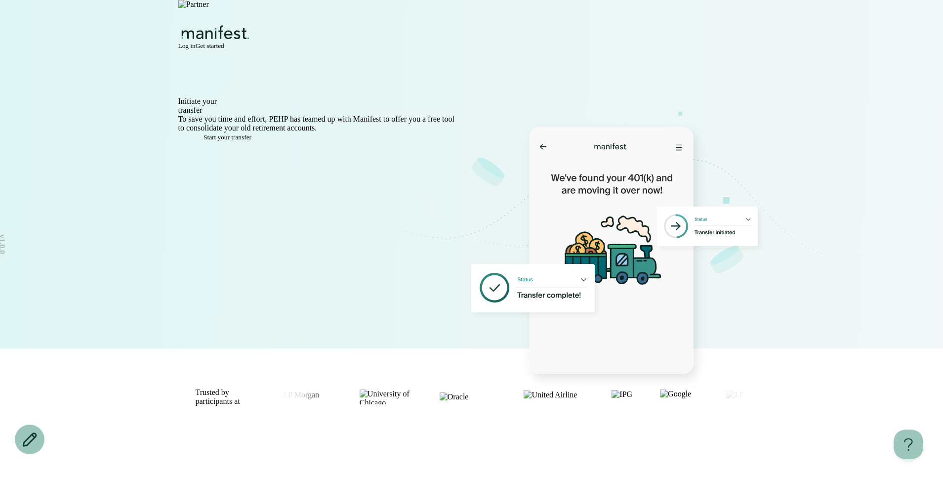
click at [224, 42] on span "Get started" at bounding box center [210, 45] width 29 height 7
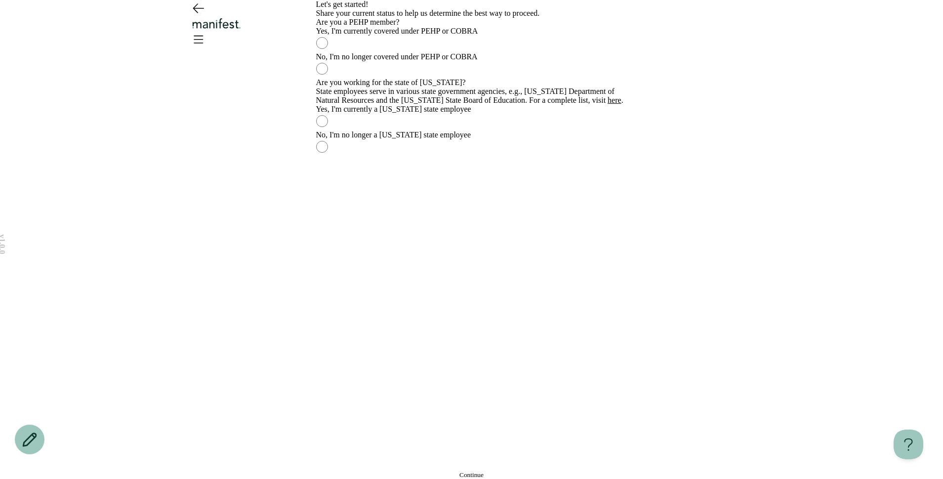
click at [536, 52] on label "Yes, I'm currently covered under PEHP or COBRA" at bounding box center [471, 40] width 311 height 26
click at [531, 61] on div "No, I'm no longer covered under PEHP or COBRA" at bounding box center [471, 56] width 311 height 9
click at [471, 156] on label "No, I'm no longer a Utah state employee" at bounding box center [471, 143] width 311 height 26
click at [439, 471] on button "Continue" at bounding box center [471, 475] width 311 height 8
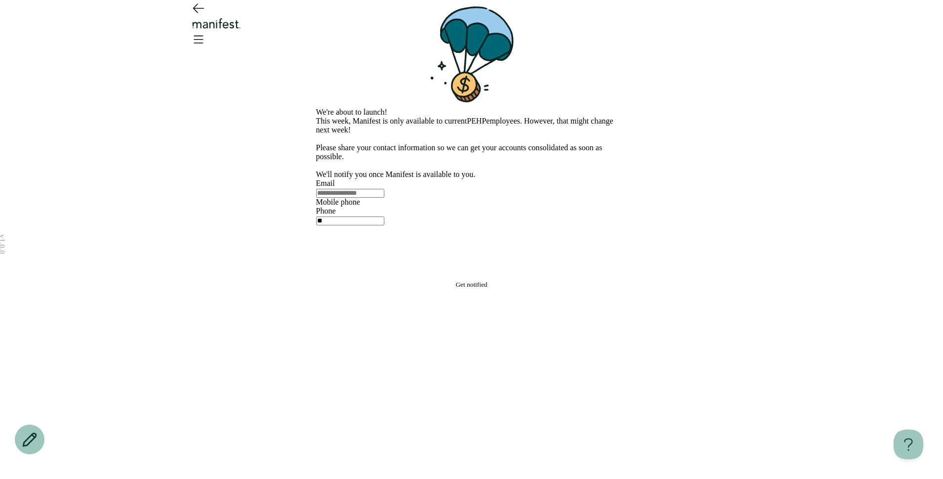
click at [206, 31] on icon "Open menu" at bounding box center [198, 39] width 16 height 16
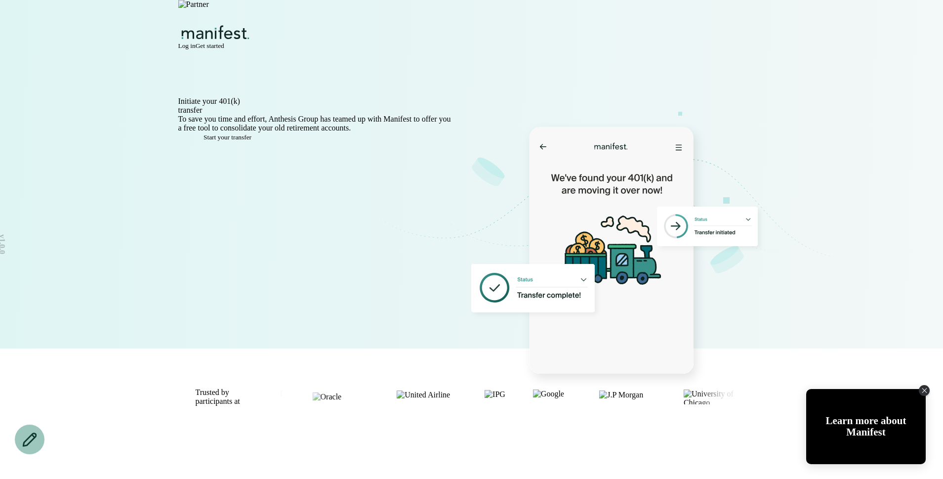
click at [224, 42] on span "Get started" at bounding box center [210, 45] width 29 height 7
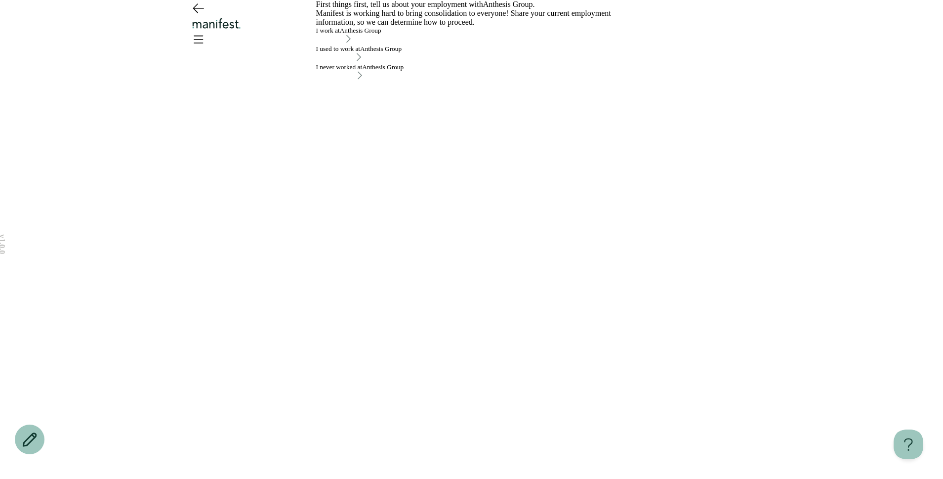
click at [380, 53] on div "I used to work at Anthesis Group" at bounding box center [359, 49] width 86 height 8
click at [402, 63] on button "I used to work at Anthesis Group" at bounding box center [359, 54] width 86 height 18
click at [377, 63] on button "I used to work at Anthesis Group" at bounding box center [359, 54] width 86 height 18
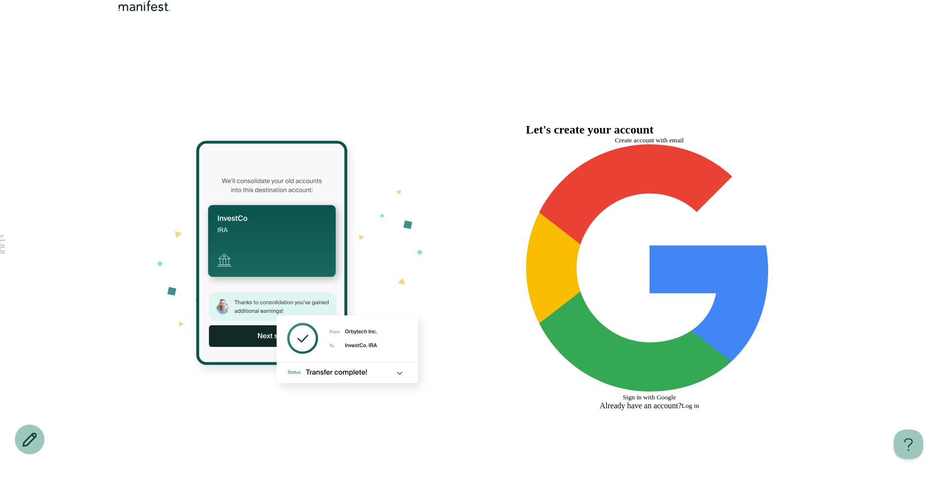
click at [660, 144] on button "Create account with email" at bounding box center [649, 140] width 247 height 8
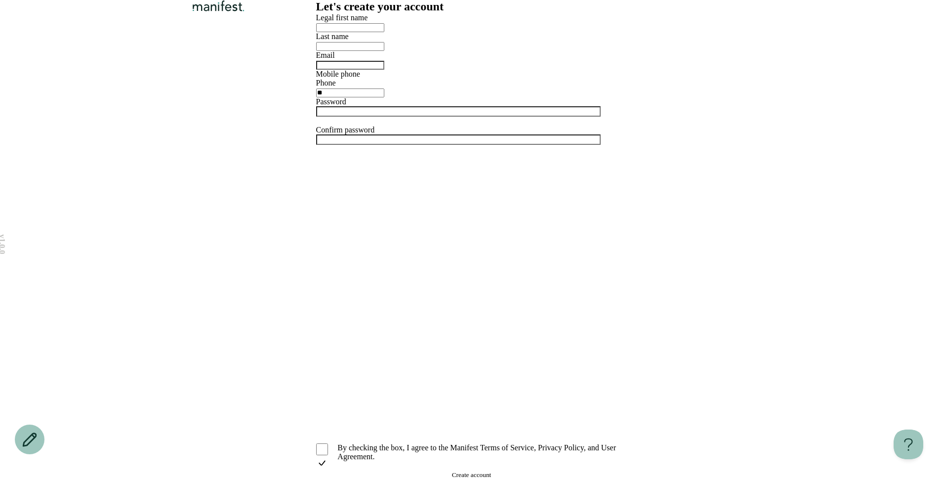
click at [384, 32] on input "text" at bounding box center [350, 27] width 68 height 9
type input "*"
type input "*******"
type input "****"
click at [355, 70] on input "**********" at bounding box center [350, 65] width 68 height 9
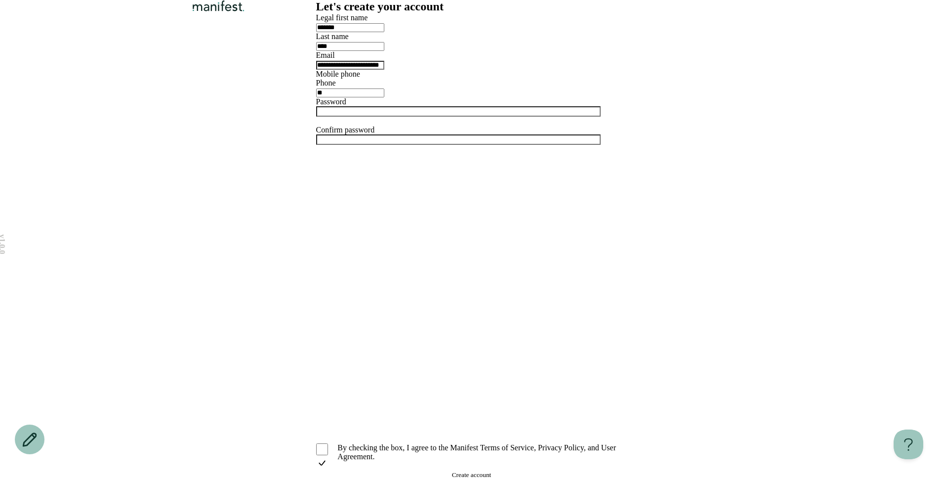
type input "**********"
click at [384, 97] on input "**" at bounding box center [350, 92] width 68 height 9
click at [384, 97] on input "**********" at bounding box center [350, 92] width 68 height 9
type input "**********"
click at [392, 126] on div at bounding box center [471, 115] width 311 height 19
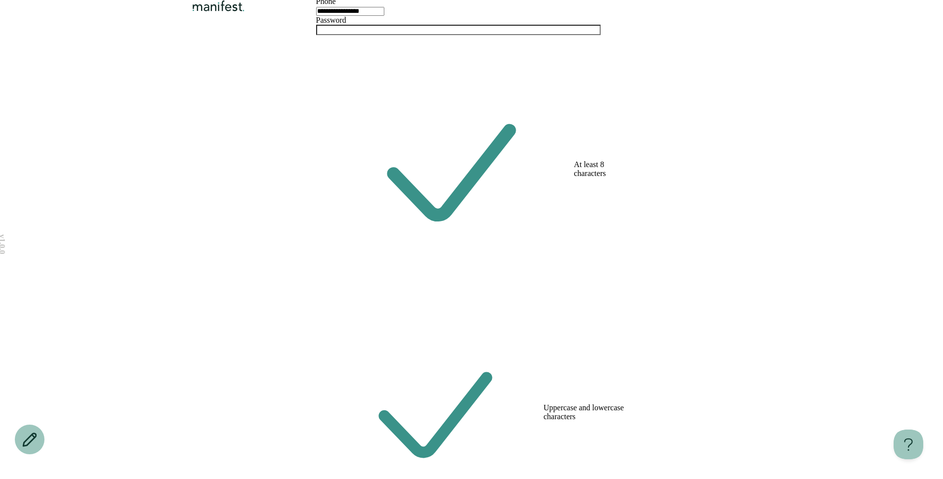
scroll to position [132, 0]
